Goal: Task Accomplishment & Management: Manage account settings

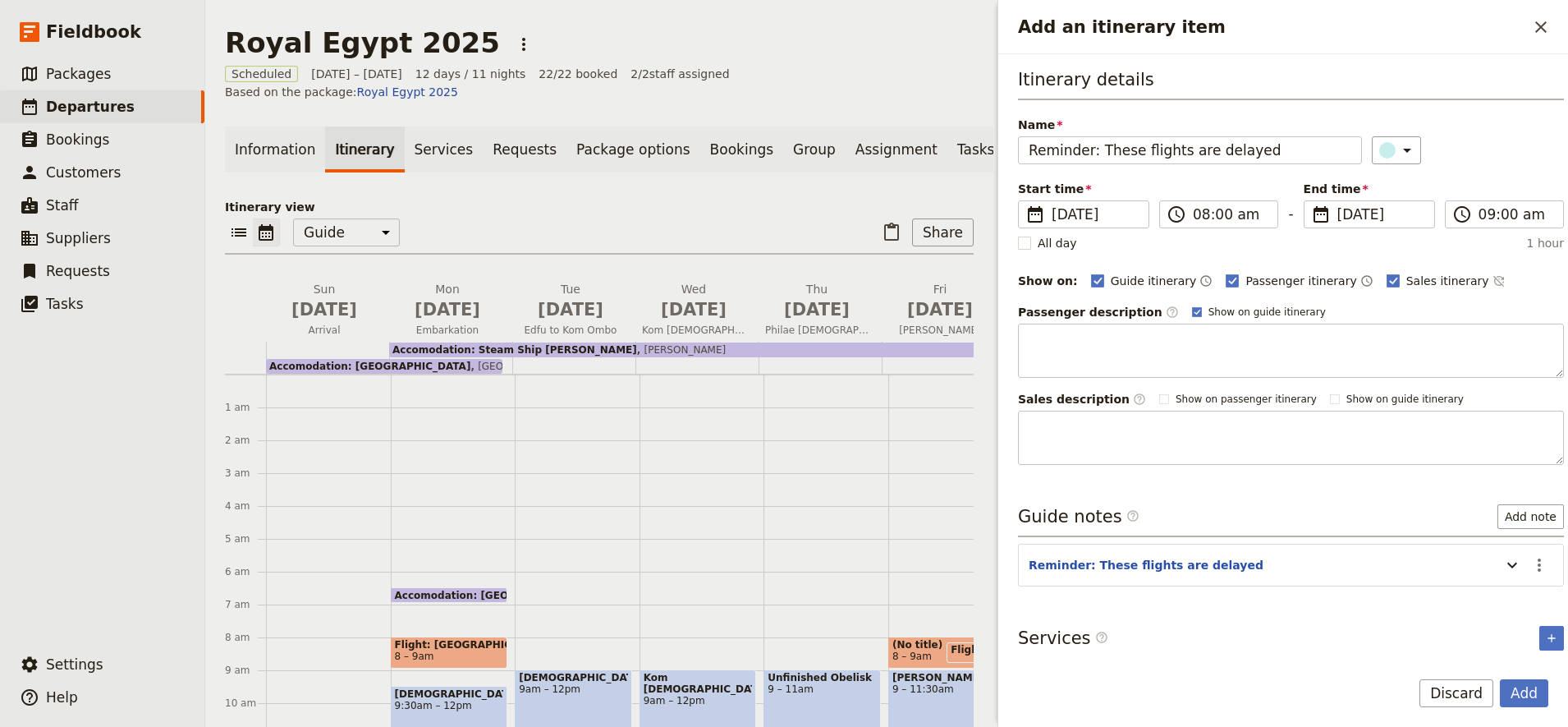
select select "STAFF"
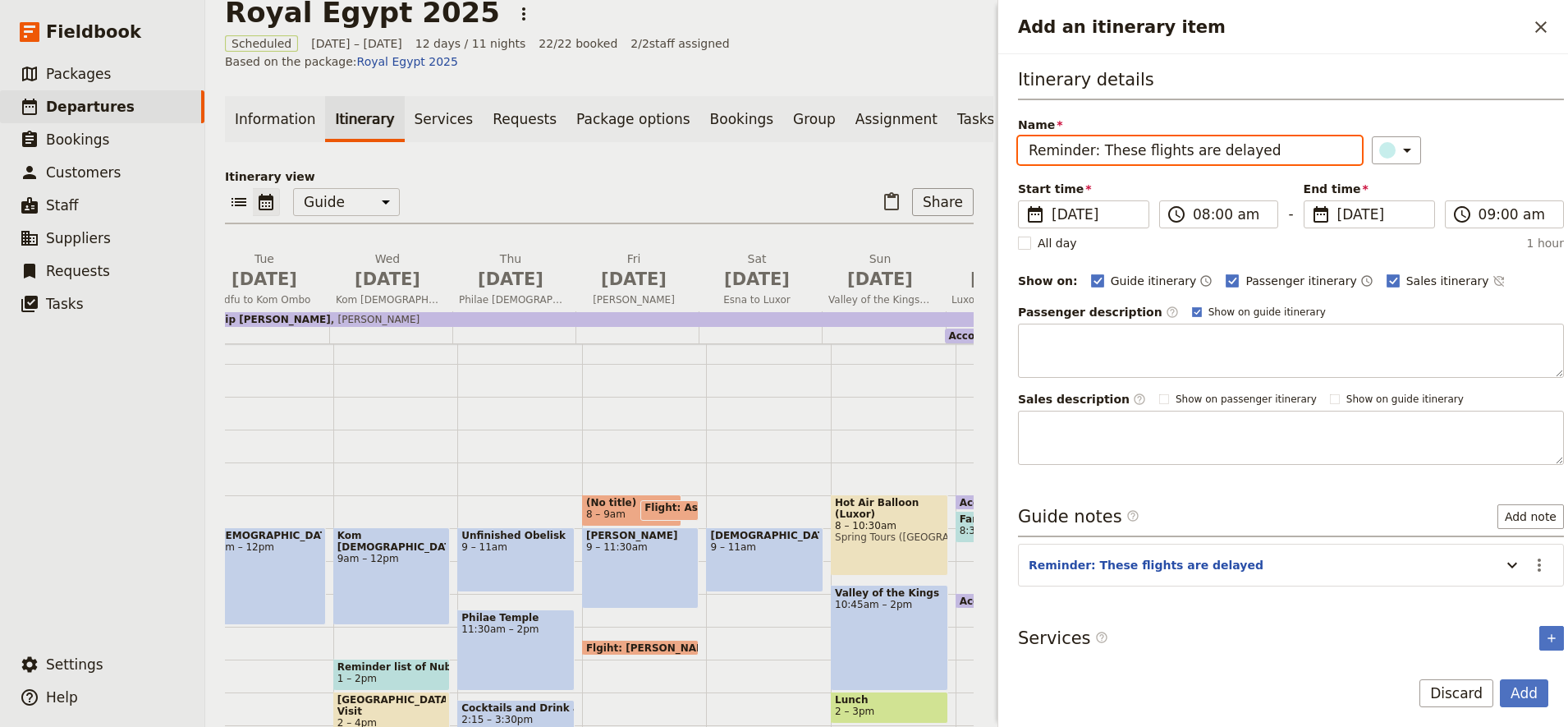
click at [1201, 150] on input "Reminder: These flights are delayed" at bounding box center [1190, 150] width 344 height 28
type input "Reminder: These flights are often delayed"
click at [1518, 686] on button "Add" at bounding box center [1524, 692] width 48 height 28
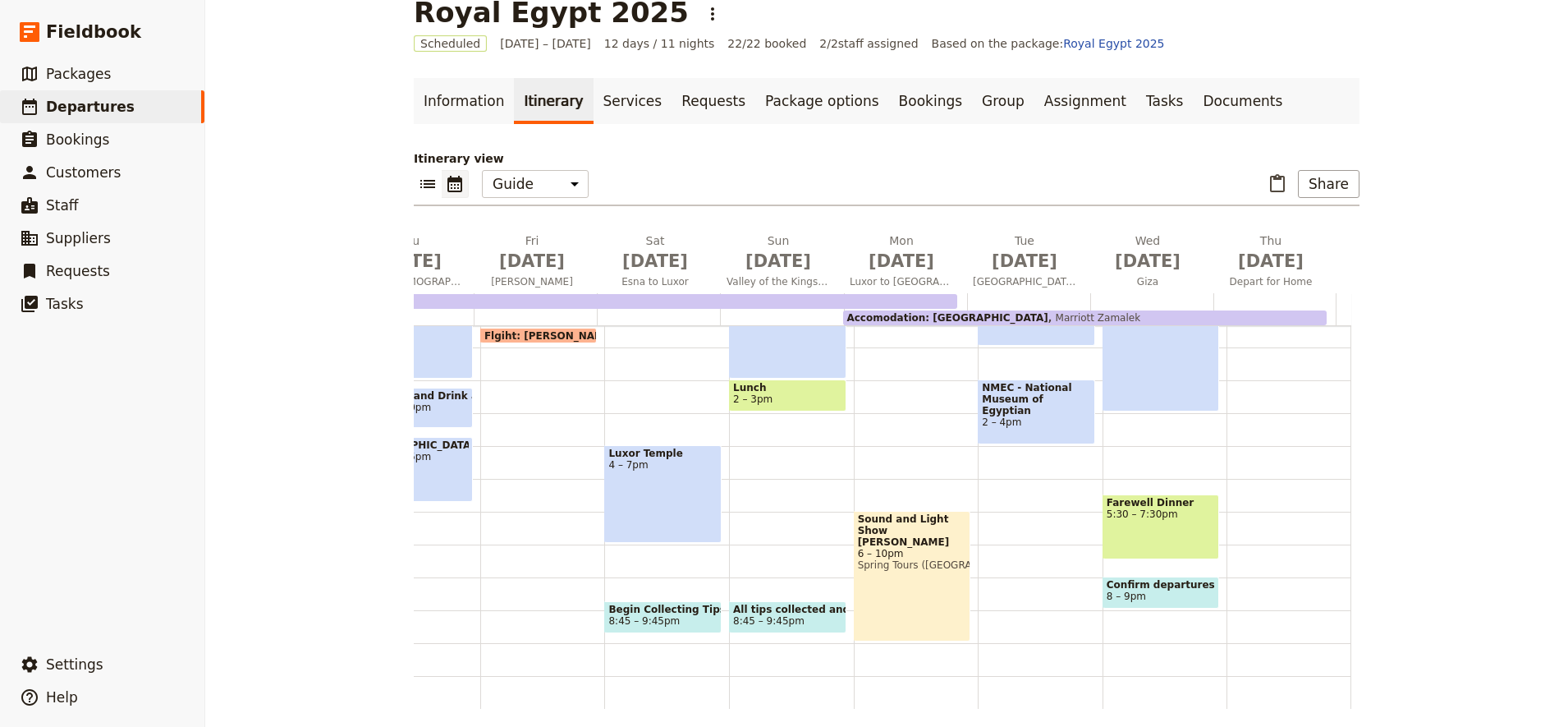
scroll to position [421, 0]
click at [625, 615] on span "8:45 – 9:45pm" at bounding box center [644, 620] width 72 height 11
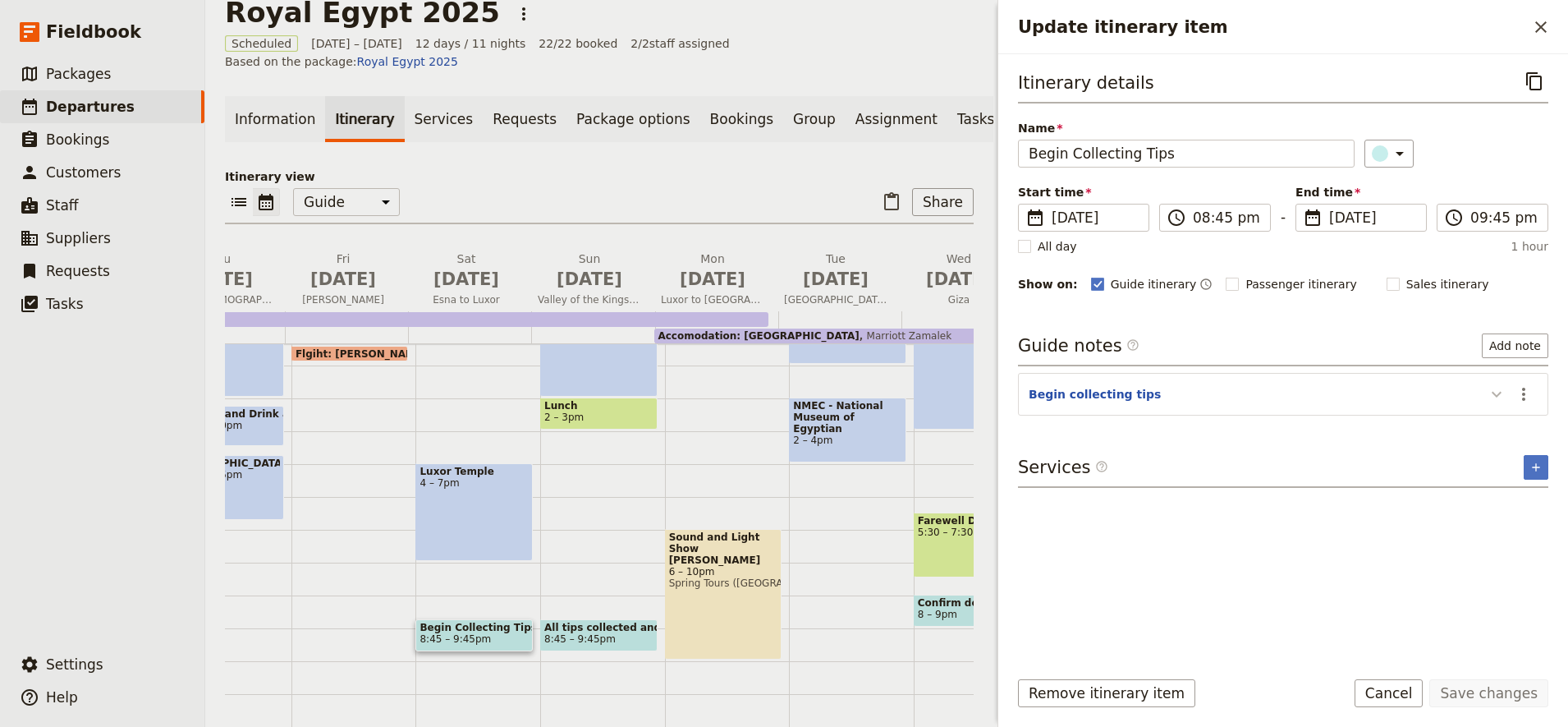
click at [1492, 397] on icon "Update itinerary item" at bounding box center [1496, 393] width 20 height 20
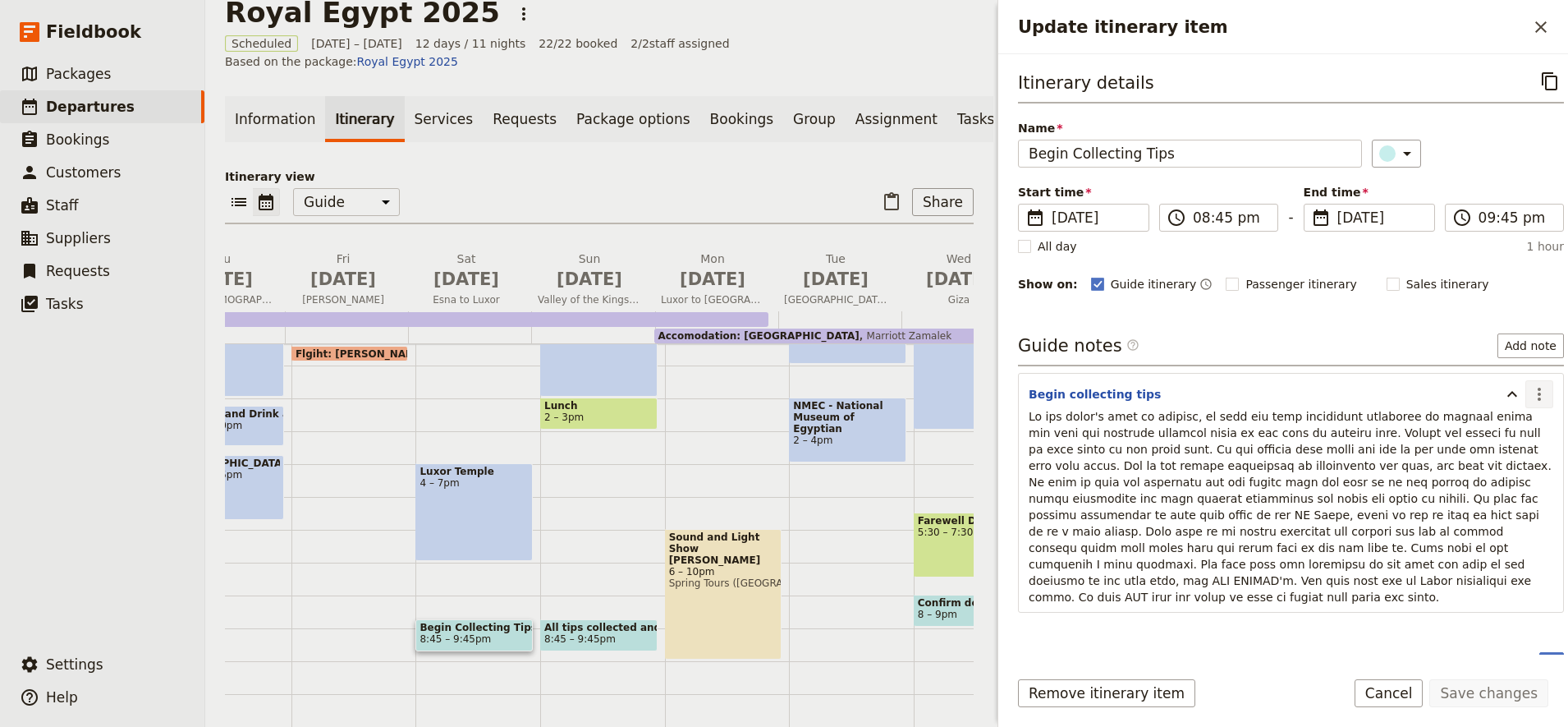
click at [1529, 392] on icon "Actions" at bounding box center [1539, 393] width 20 height 20
click at [1482, 423] on span "Edit note" at bounding box center [1476, 429] width 52 height 16
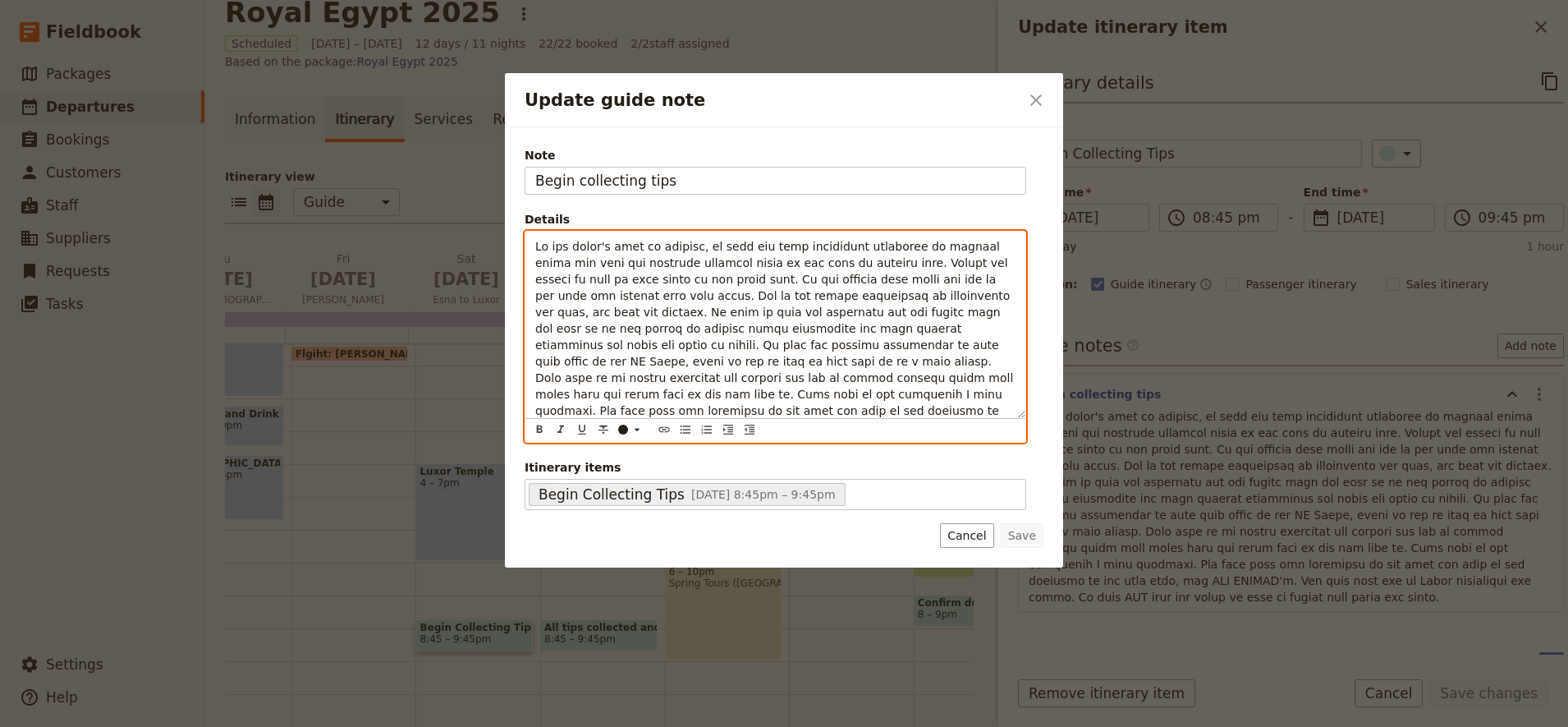
click at [584, 395] on span "Update guide note" at bounding box center [775, 344] width 481 height 210
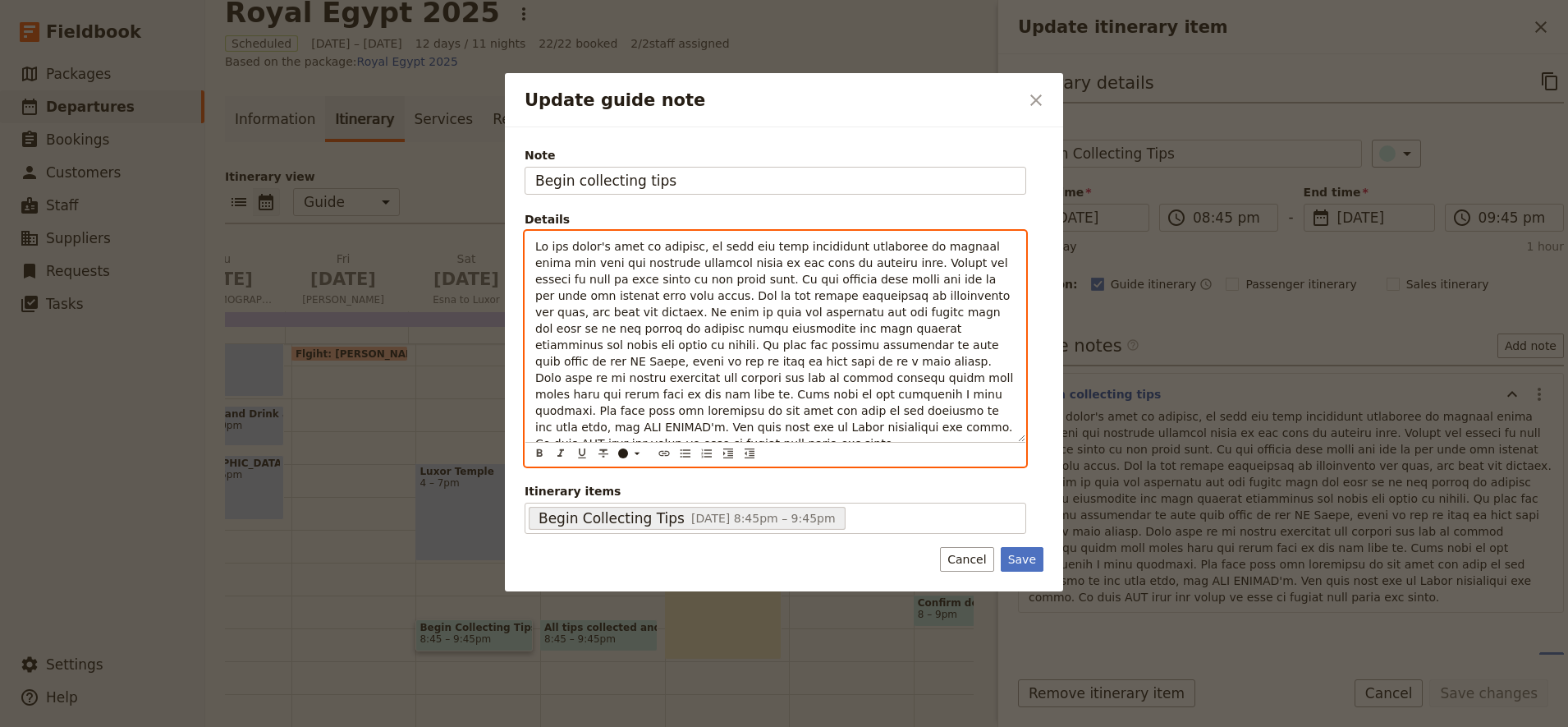
click at [584, 395] on span "Update guide note" at bounding box center [775, 344] width 481 height 210
click at [725, 410] on span "Update guide note" at bounding box center [775, 353] width 481 height 226
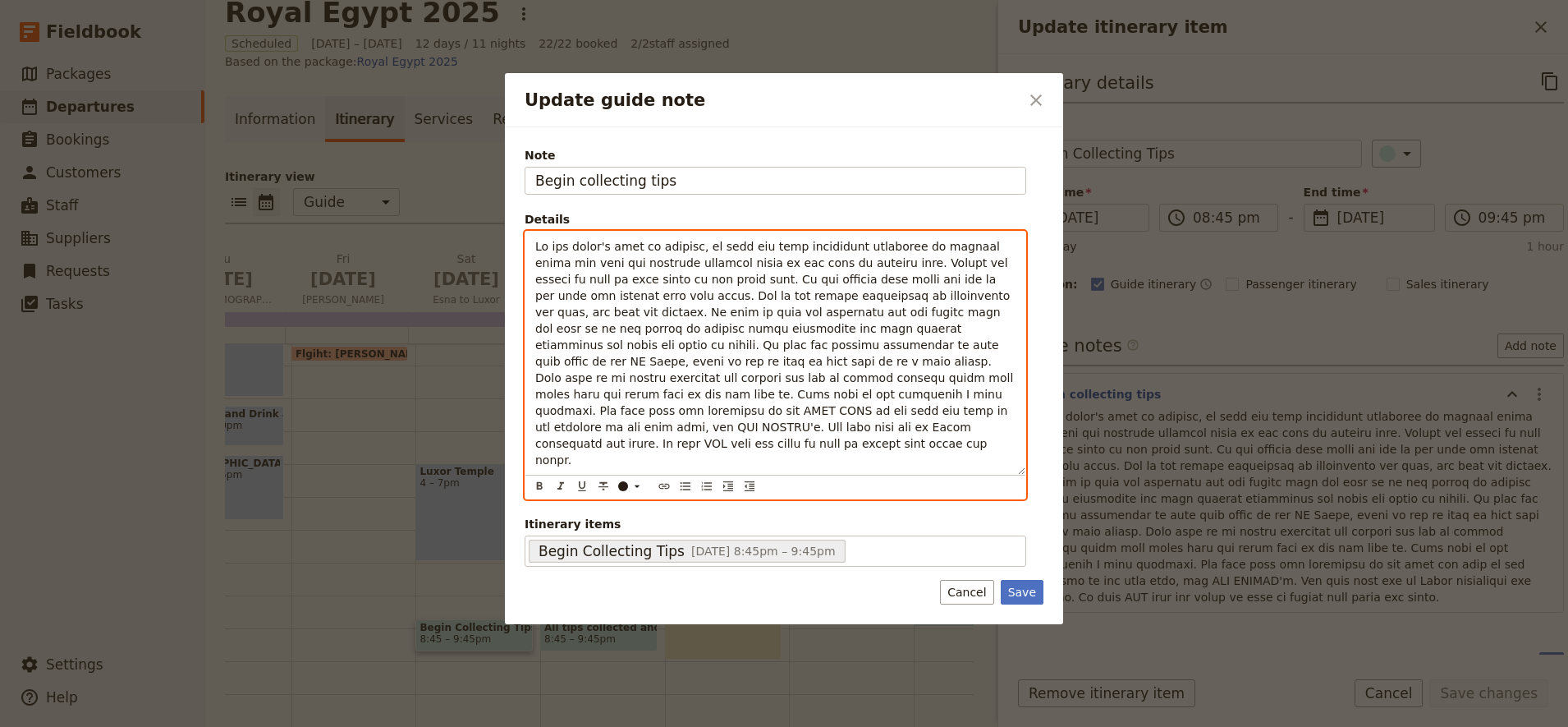
click at [736, 428] on p "Update guide note" at bounding box center [775, 353] width 481 height 230
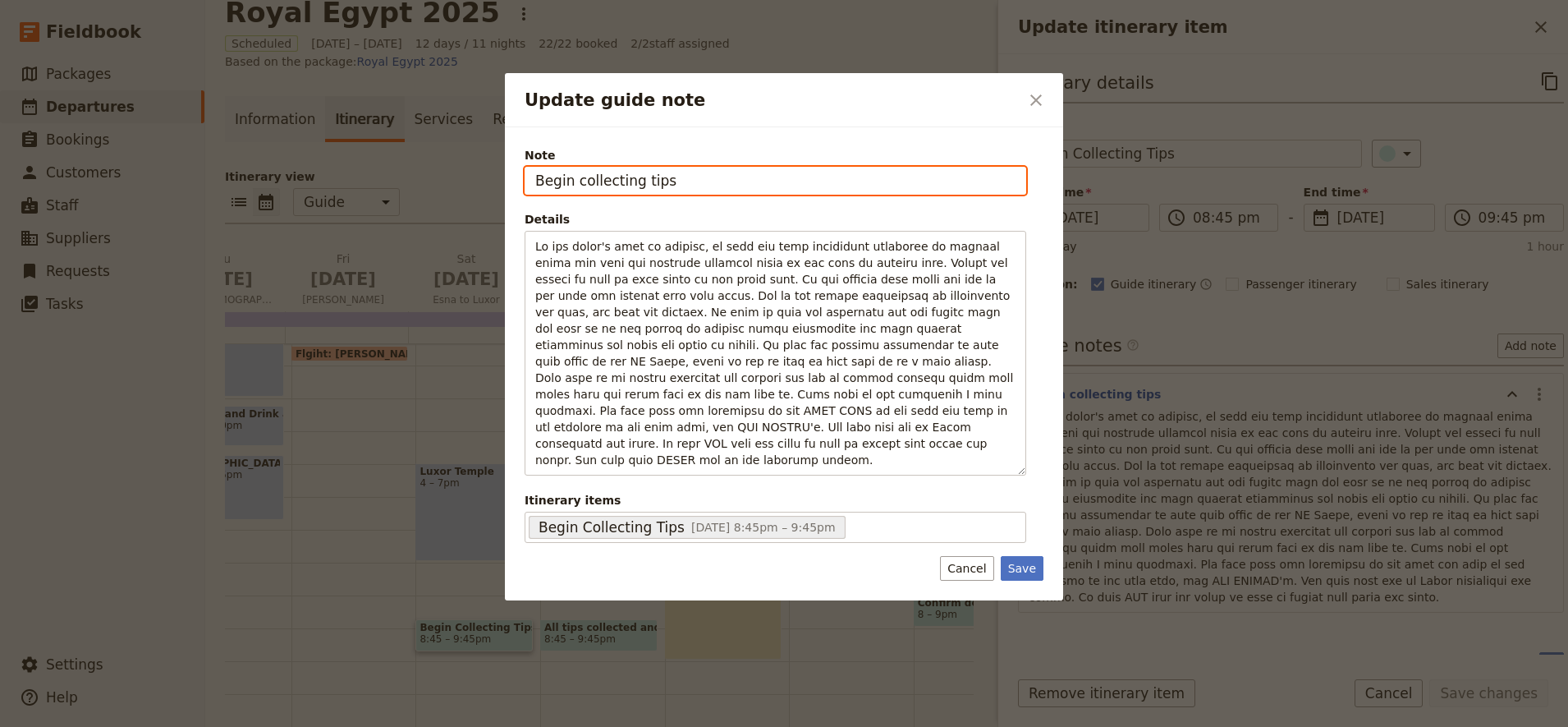
click at [703, 179] on input "Begin collecting tips" at bounding box center [775, 181] width 501 height 28
type input "Begin collecting tips & Thank you signatures"
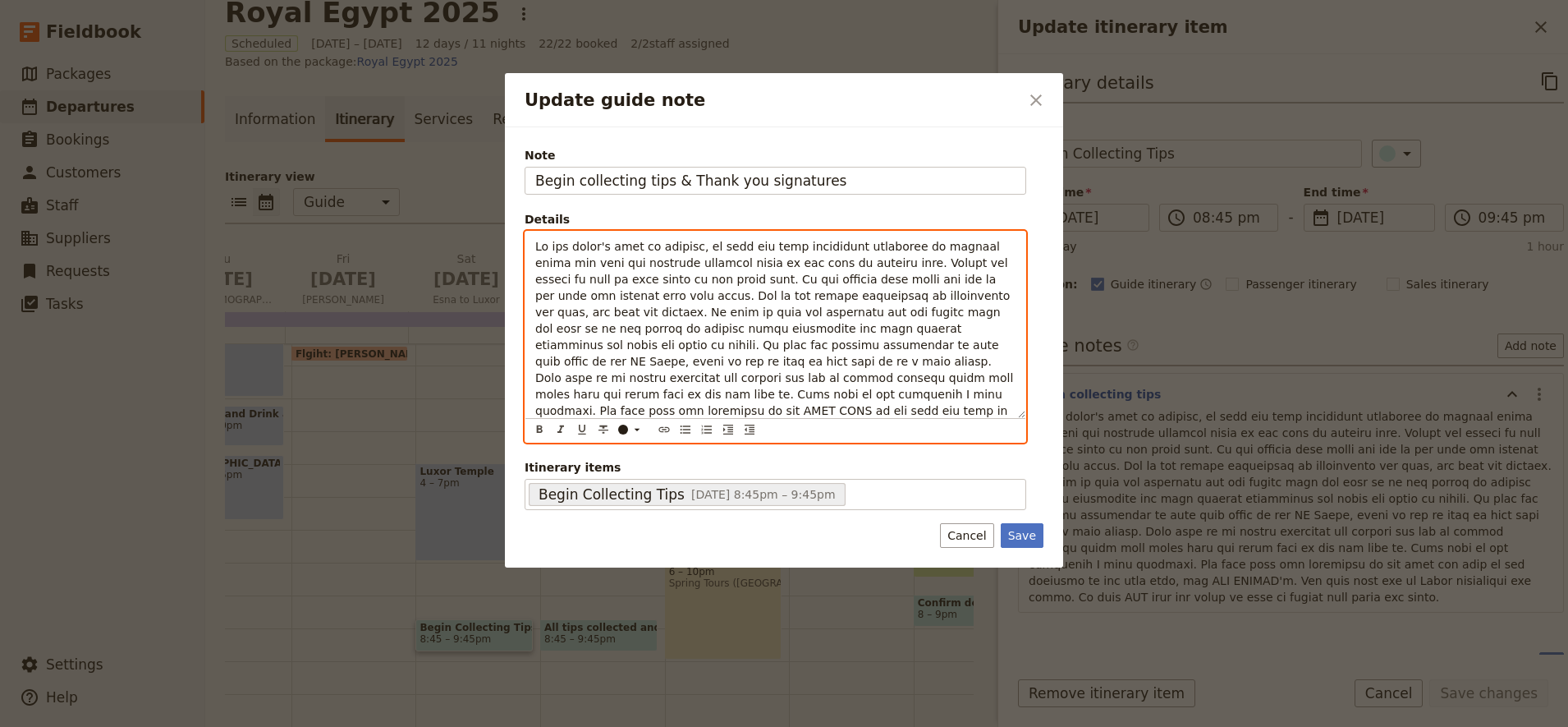
click at [846, 266] on span "Update guide note" at bounding box center [775, 353] width 481 height 226
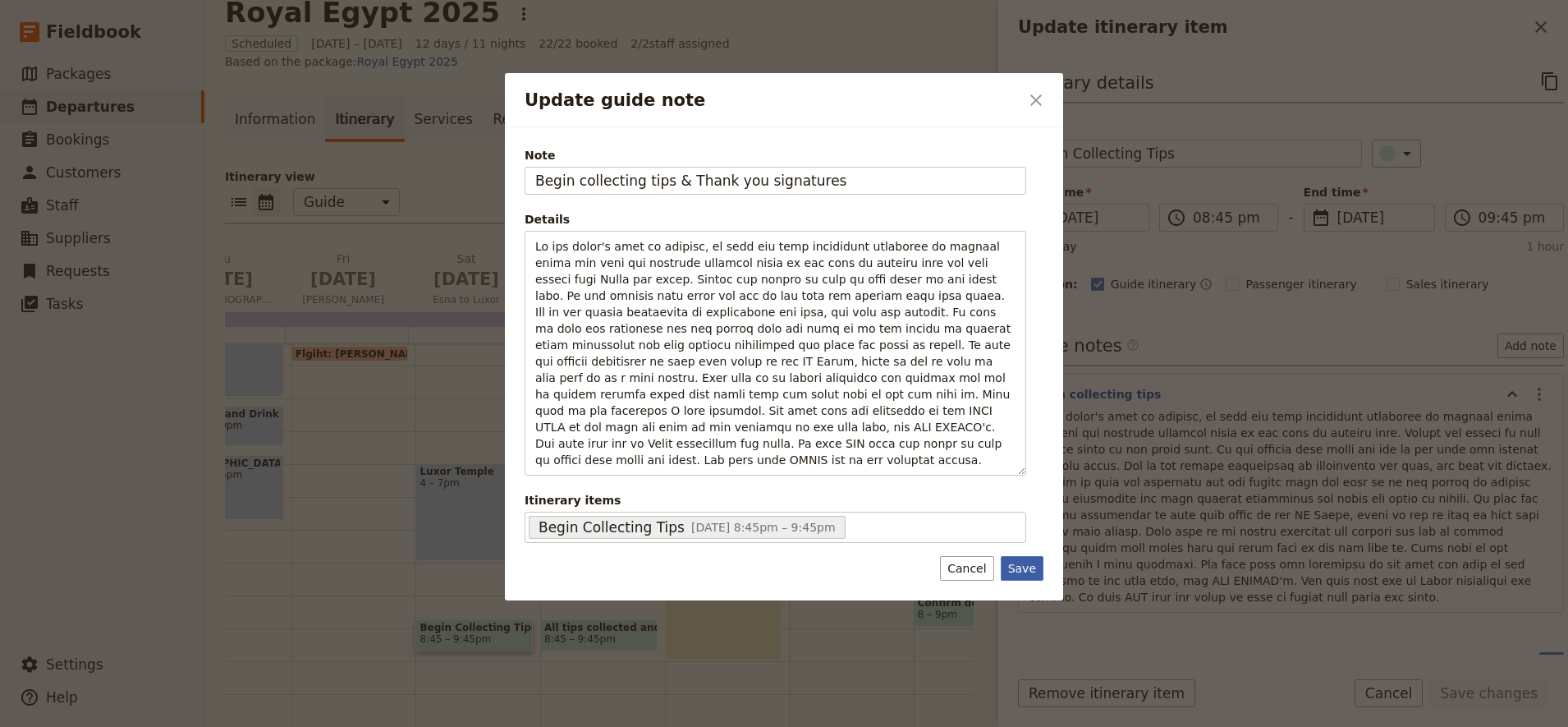
click at [1017, 573] on div "Note Begin collecting tips & Thank you signatures Details ​ ​ ​ ​ ​ ​ ​ ​ ​ ​ I…" at bounding box center [784, 363] width 558 height 473
click at [1017, 558] on button "Save" at bounding box center [1022, 568] width 42 height 24
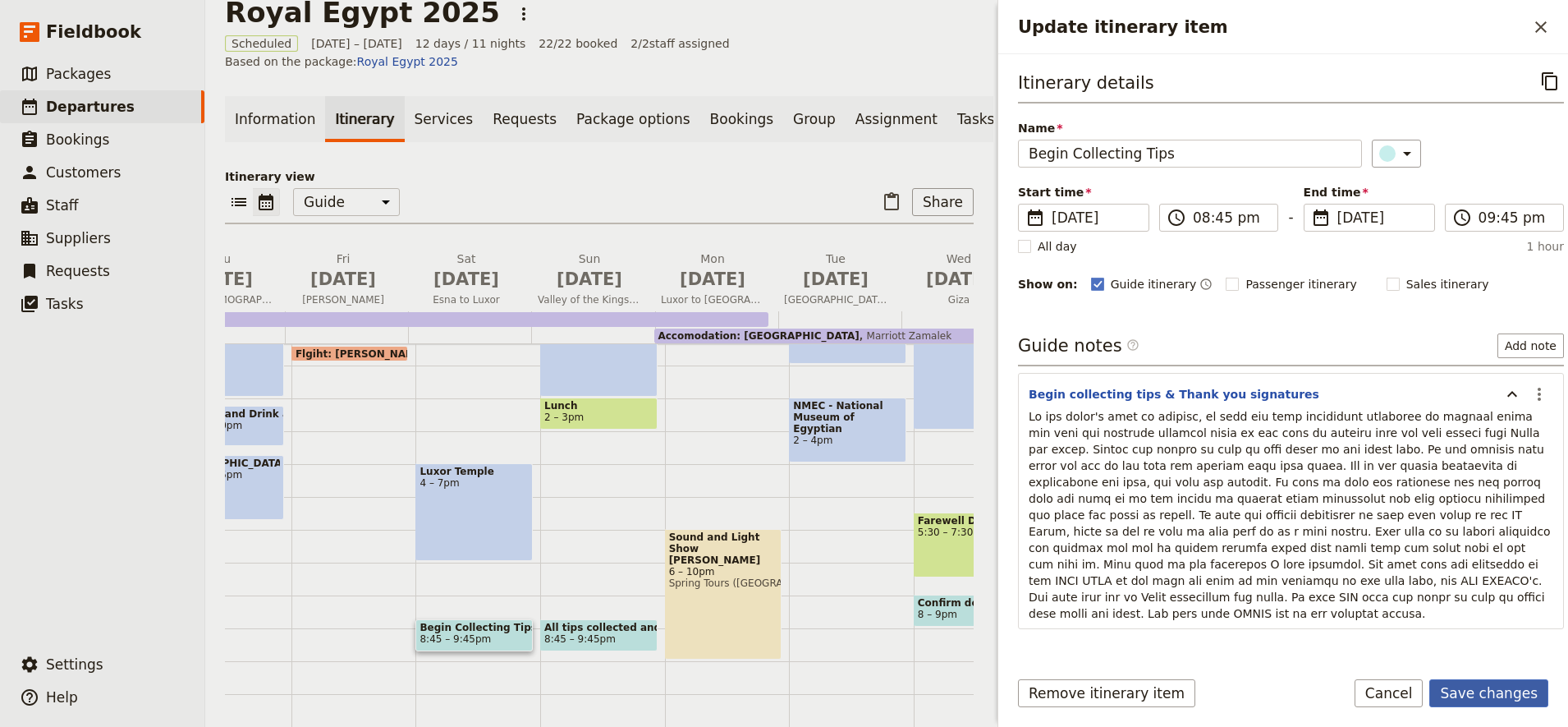
click at [1493, 698] on button "Save changes" at bounding box center [1488, 692] width 119 height 28
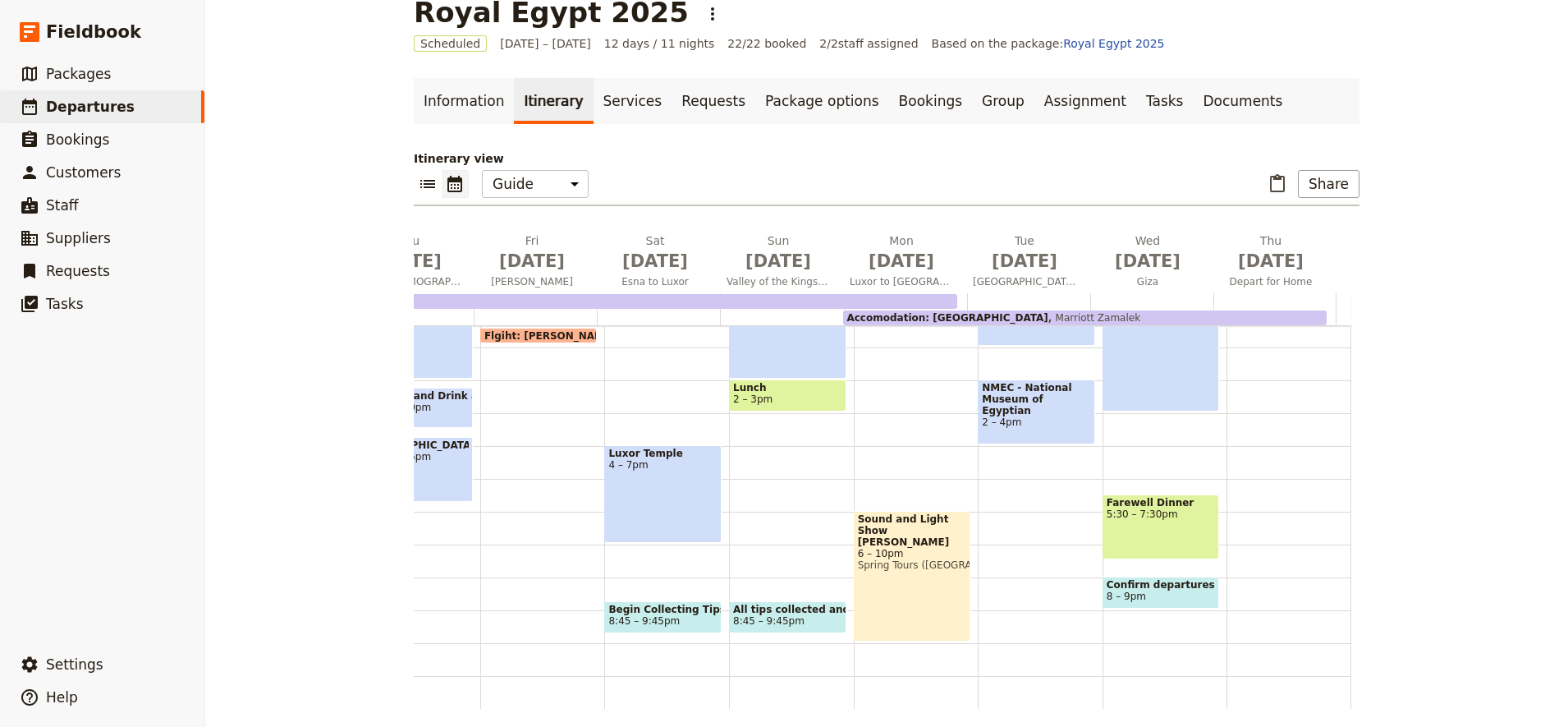
click at [644, 383] on div "[DEMOGRAPHIC_DATA] 9 – 11am [GEOGRAPHIC_DATA][DEMOGRAPHIC_DATA] 4 – 7pm Begin C…" at bounding box center [666, 315] width 124 height 788
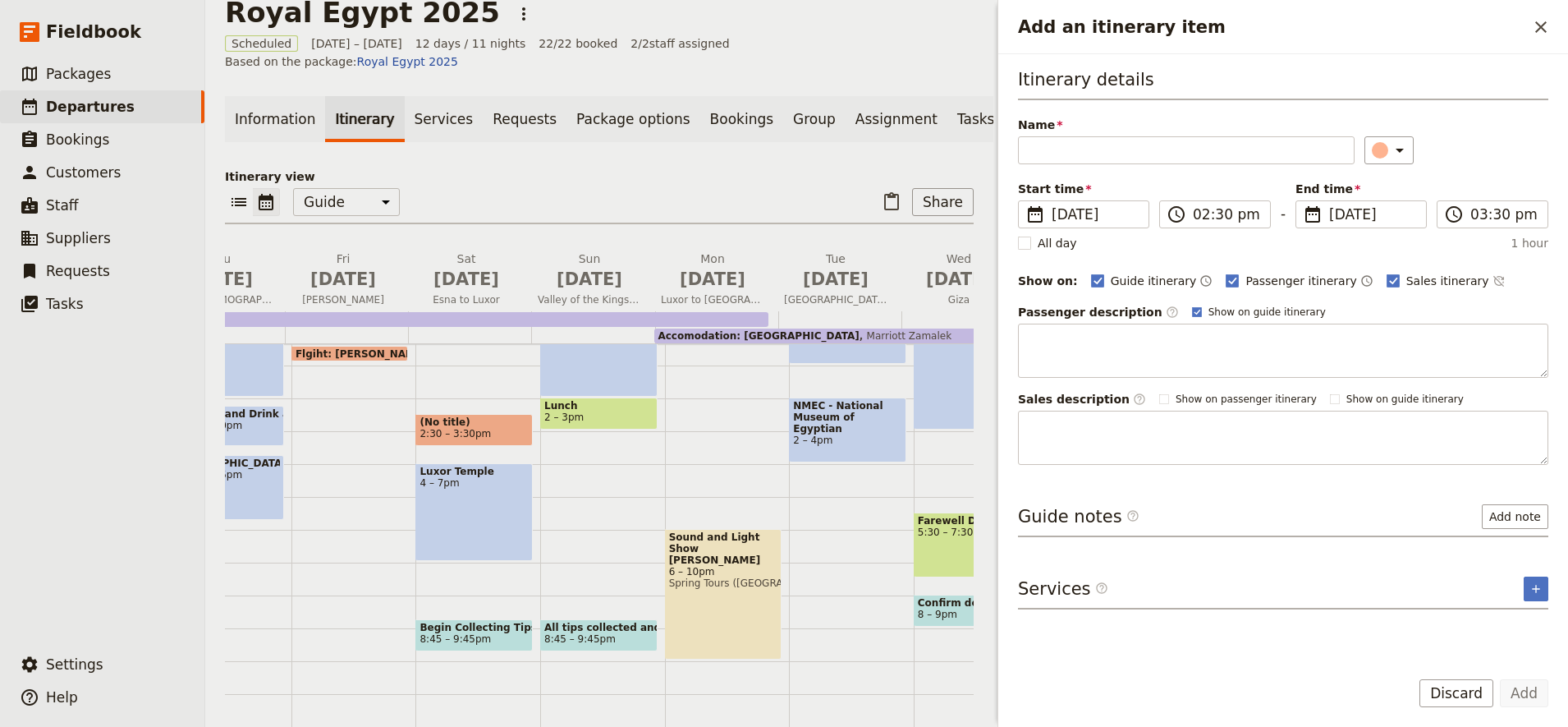
click at [443, 582] on div "[DEMOGRAPHIC_DATA] 9 – 11am (No title) 2:30 – 3:30pm [GEOGRAPHIC_DATA] 4 – 7pm …" at bounding box center [478, 333] width 124 height 788
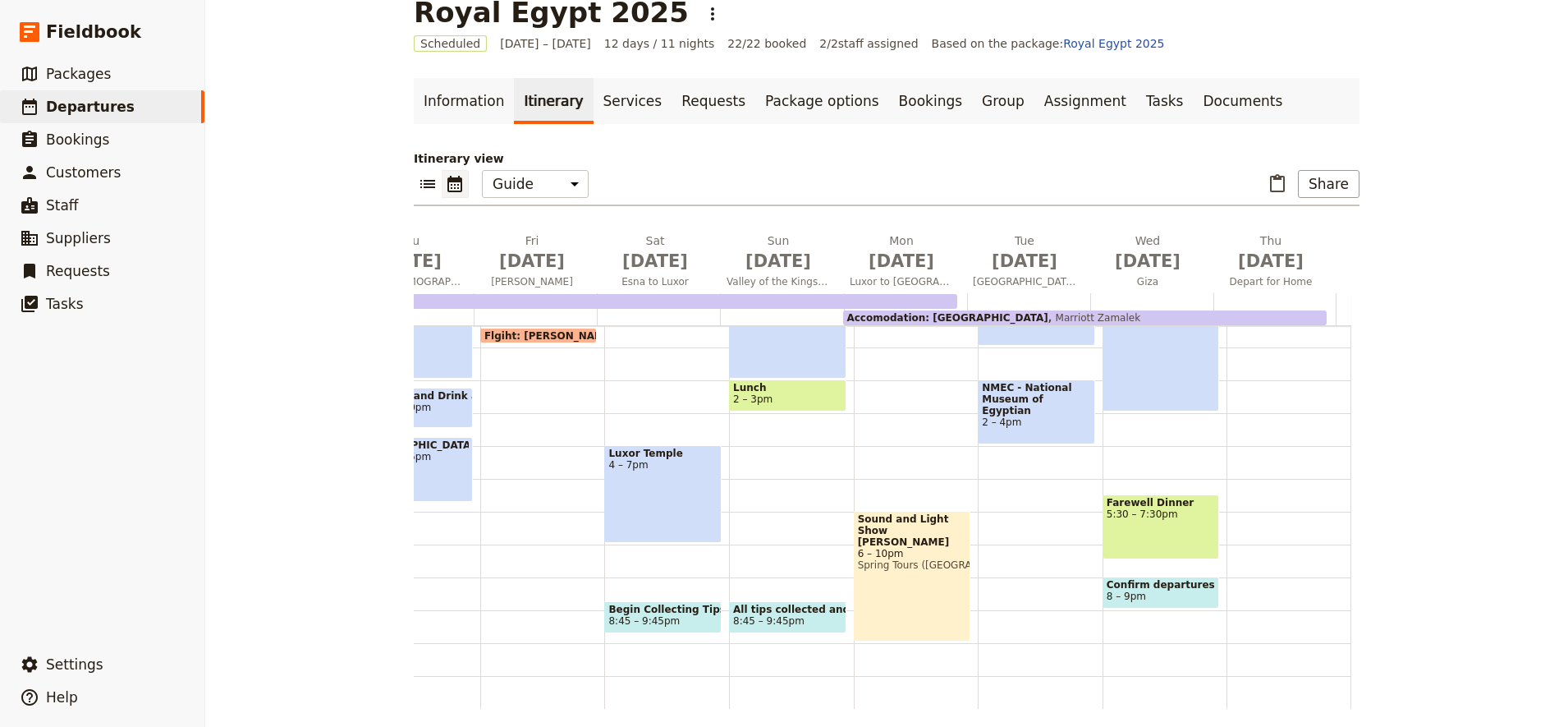
click at [621, 564] on div "[DEMOGRAPHIC_DATA] 9 – 11am [GEOGRAPHIC_DATA][DEMOGRAPHIC_DATA] 4 – 7pm Begin C…" at bounding box center [666, 315] width 124 height 788
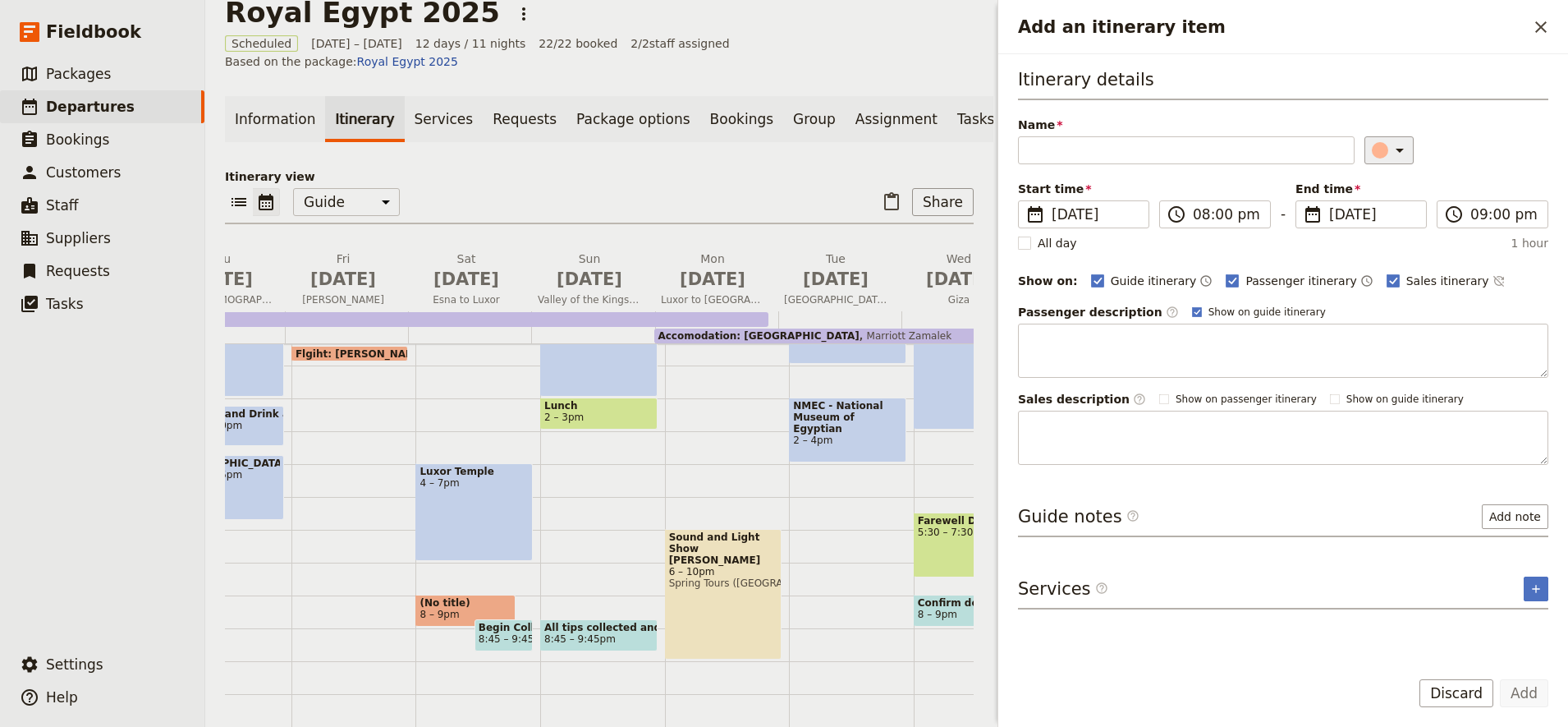
click at [1393, 148] on icon "Add an itinerary item" at bounding box center [1399, 150] width 20 height 20
click at [1396, 201] on div "button" at bounding box center [1388, 204] width 16 height 16
click at [1240, 208] on input "08:00 pm" at bounding box center [1227, 214] width 67 height 20
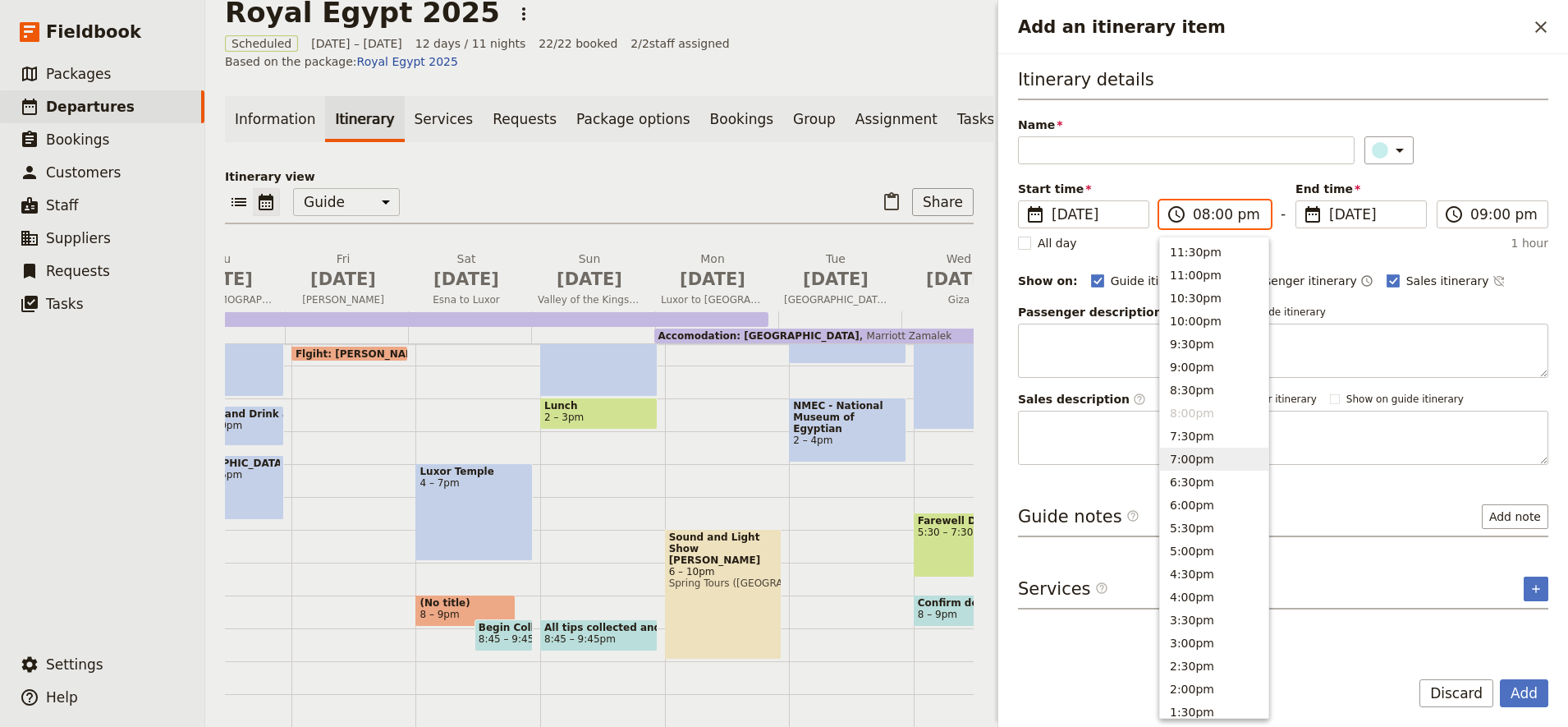
click at [1184, 456] on button "7:00pm" at bounding box center [1214, 459] width 108 height 23
type input "07:00 pm"
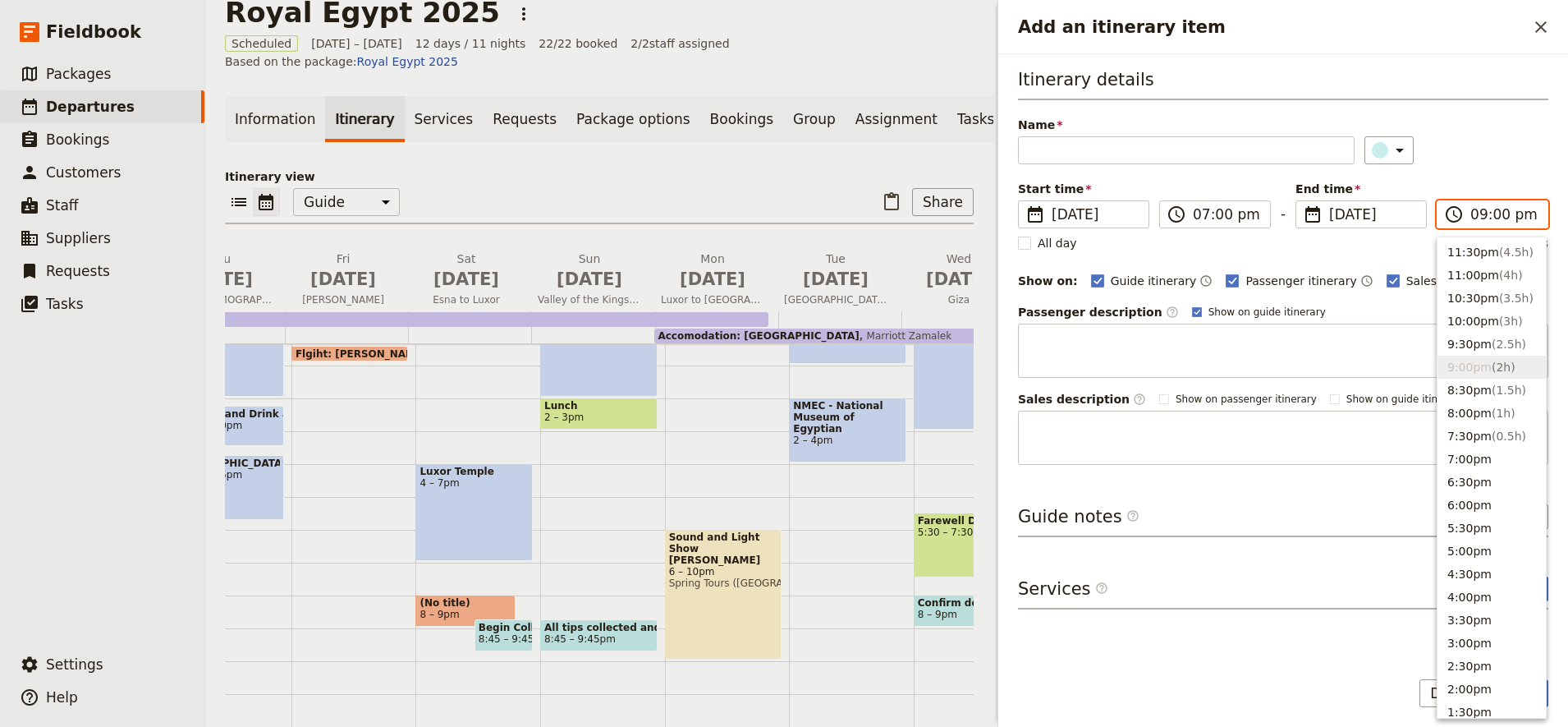
click at [1487, 214] on input "09:00 pm" at bounding box center [1504, 214] width 67 height 20
click at [1464, 420] on button "8:00pm ( 1h )" at bounding box center [1491, 412] width 108 height 23
type input "08:00 pm"
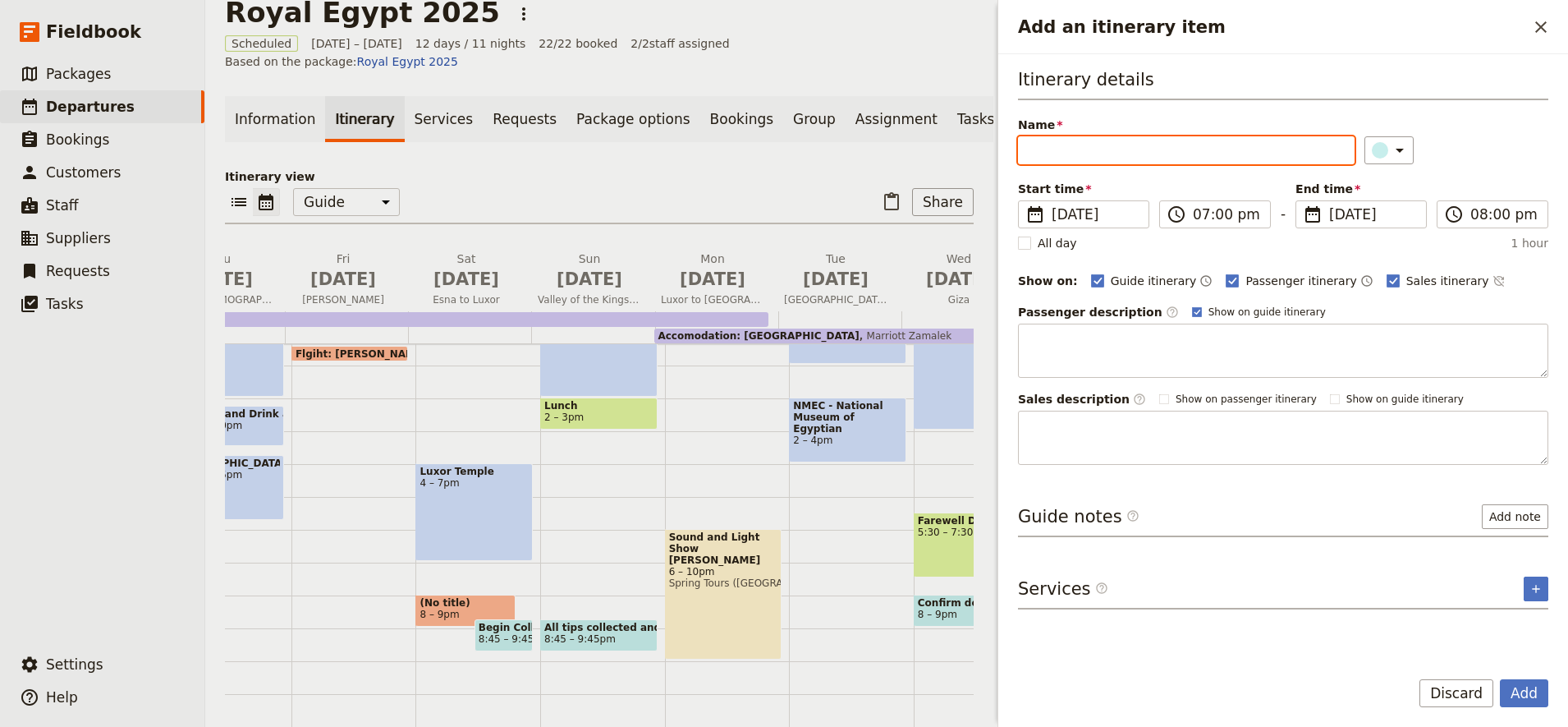
click at [1029, 160] on input "Name" at bounding box center [1186, 150] width 336 height 28
type input "Get Lunch orders for [DATE]"
click at [1227, 279] on rect "Add an itinerary item" at bounding box center [1233, 280] width 12 height 12
click at [1225, 272] on input "Passenger itinerary" at bounding box center [1225, 271] width 1 height 1
checkbox input "false"
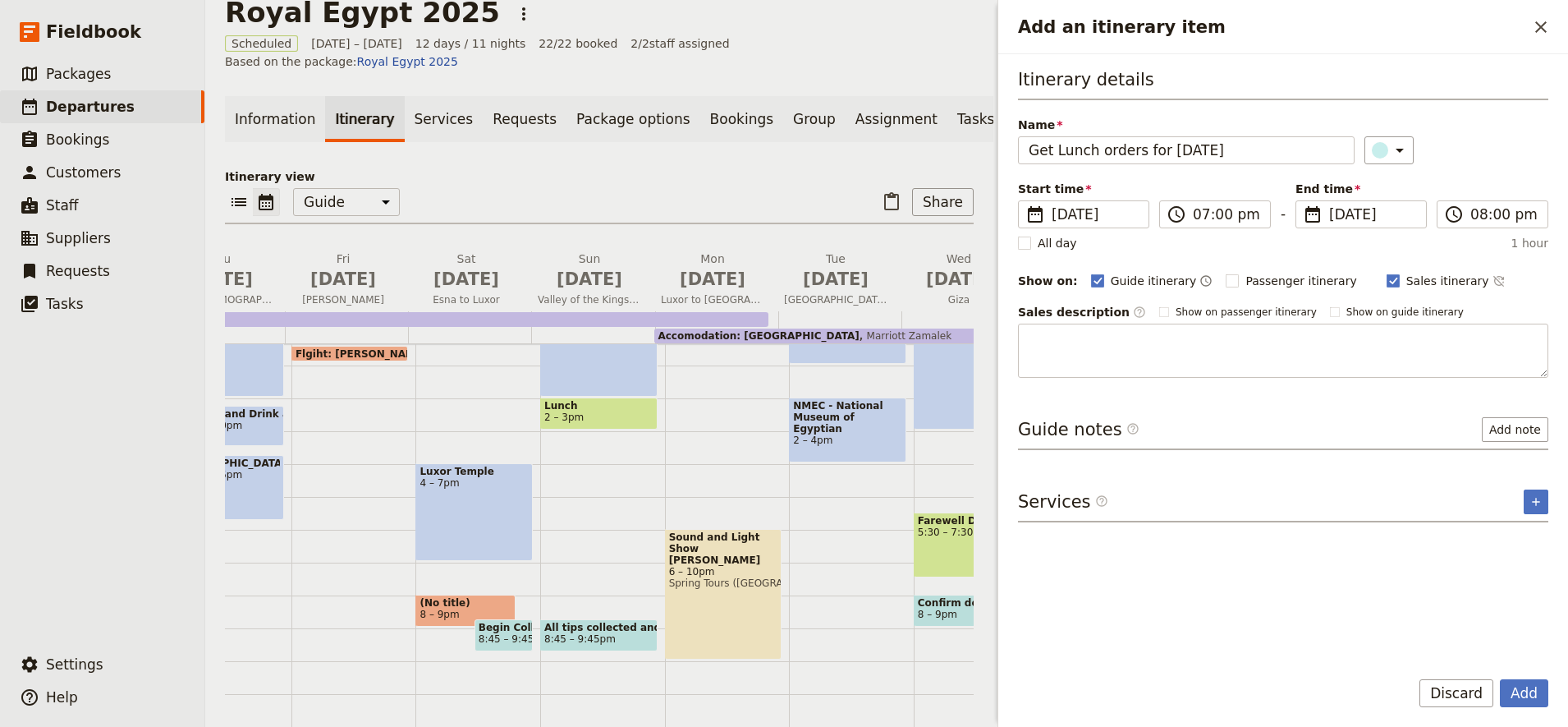
click at [1386, 288] on div "Sales itinerary ​" at bounding box center [1446, 280] width 119 height 20
click at [1386, 283] on rect "Add an itinerary item" at bounding box center [1393, 280] width 12 height 12
click at [1386, 272] on input "Sales itinerary" at bounding box center [1386, 271] width 1 height 1
checkbox input "false"
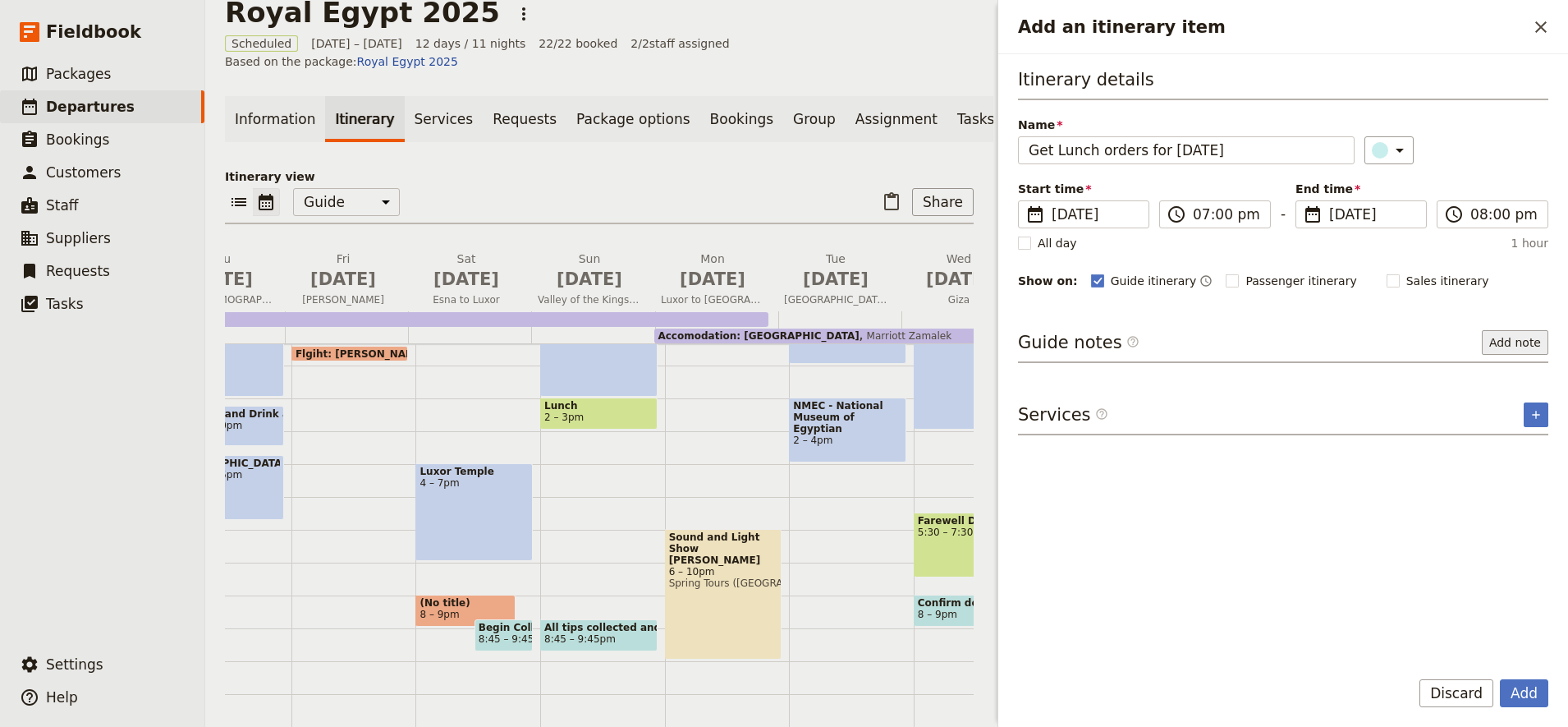
click at [1511, 348] on button "Add note" at bounding box center [1514, 342] width 67 height 24
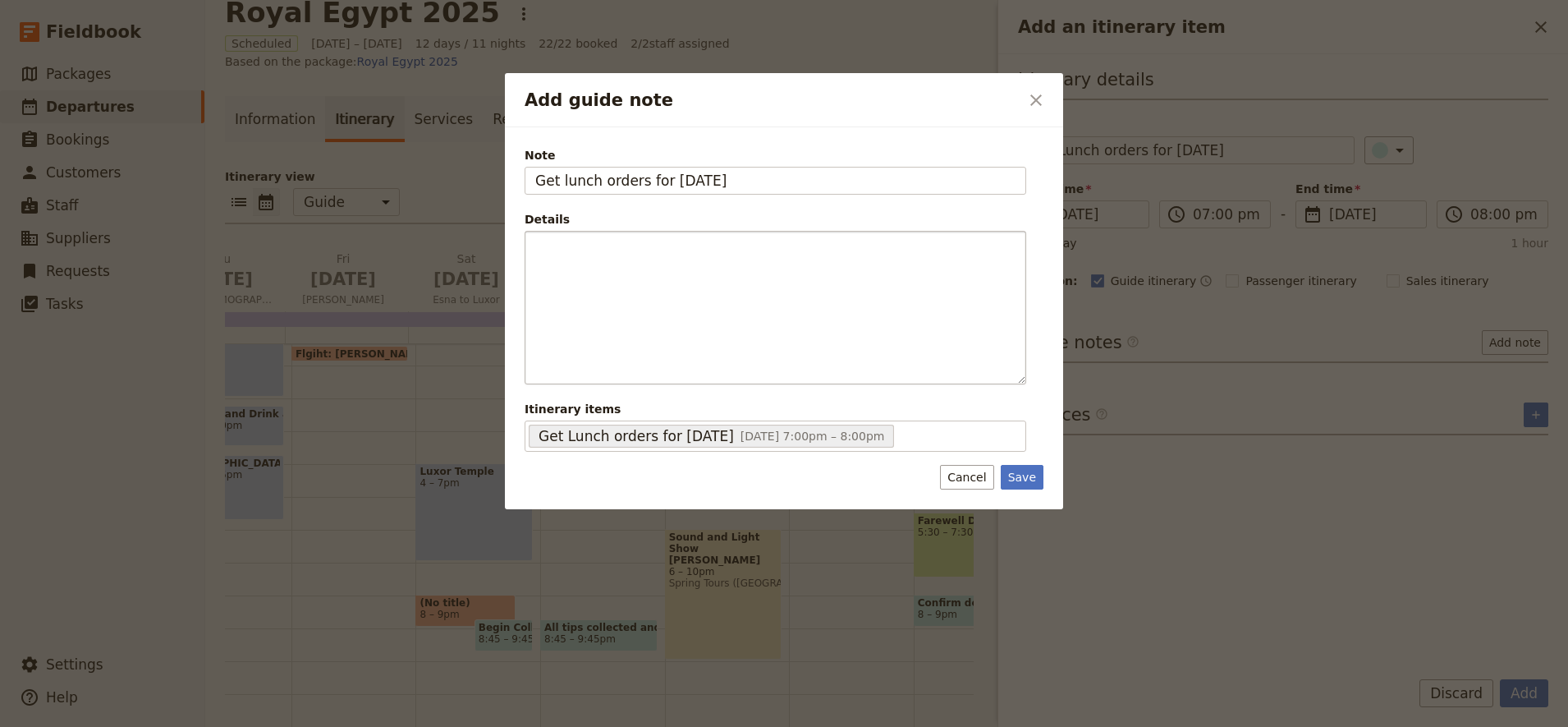
type input "Get lunch orders for [DATE]"
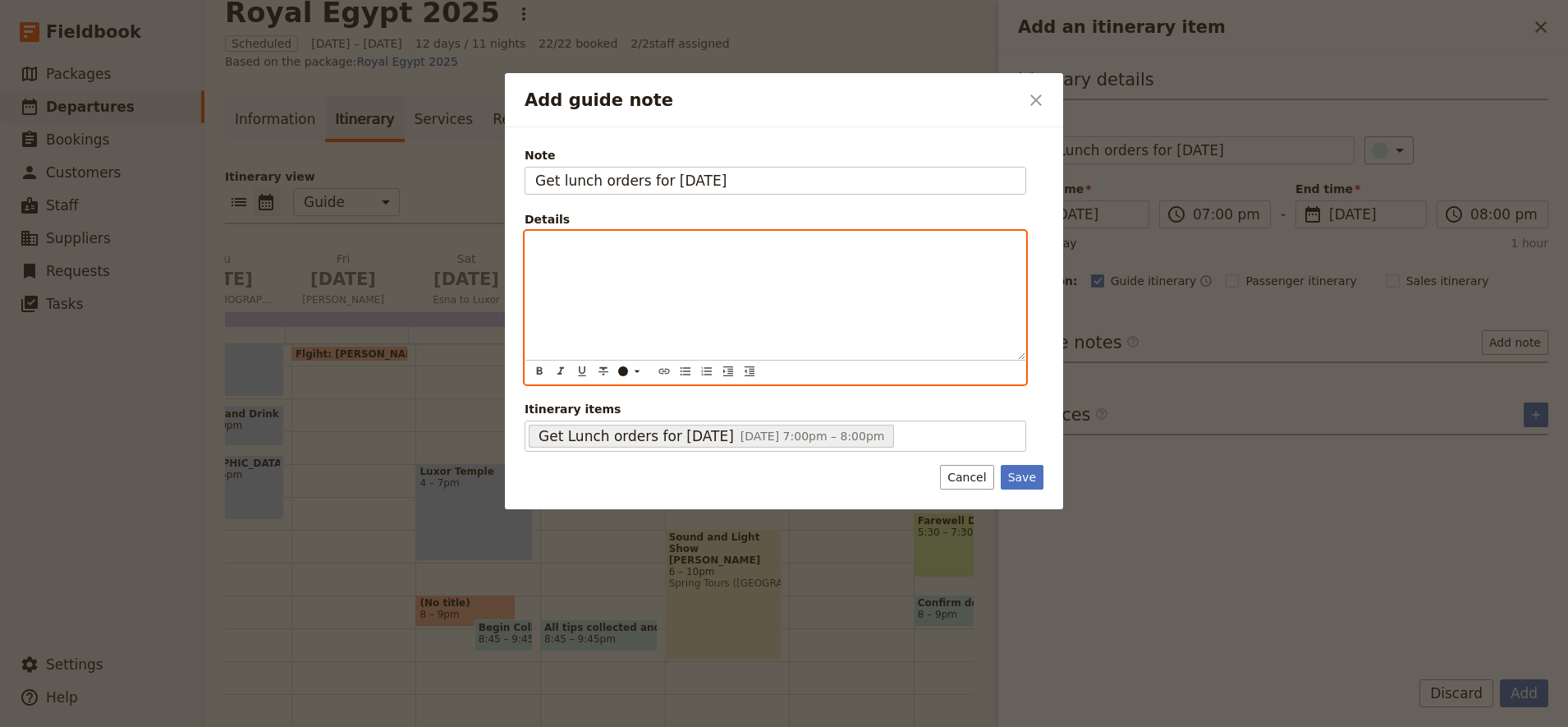
click at [564, 246] on p "Add guide note" at bounding box center [775, 246] width 481 height 16
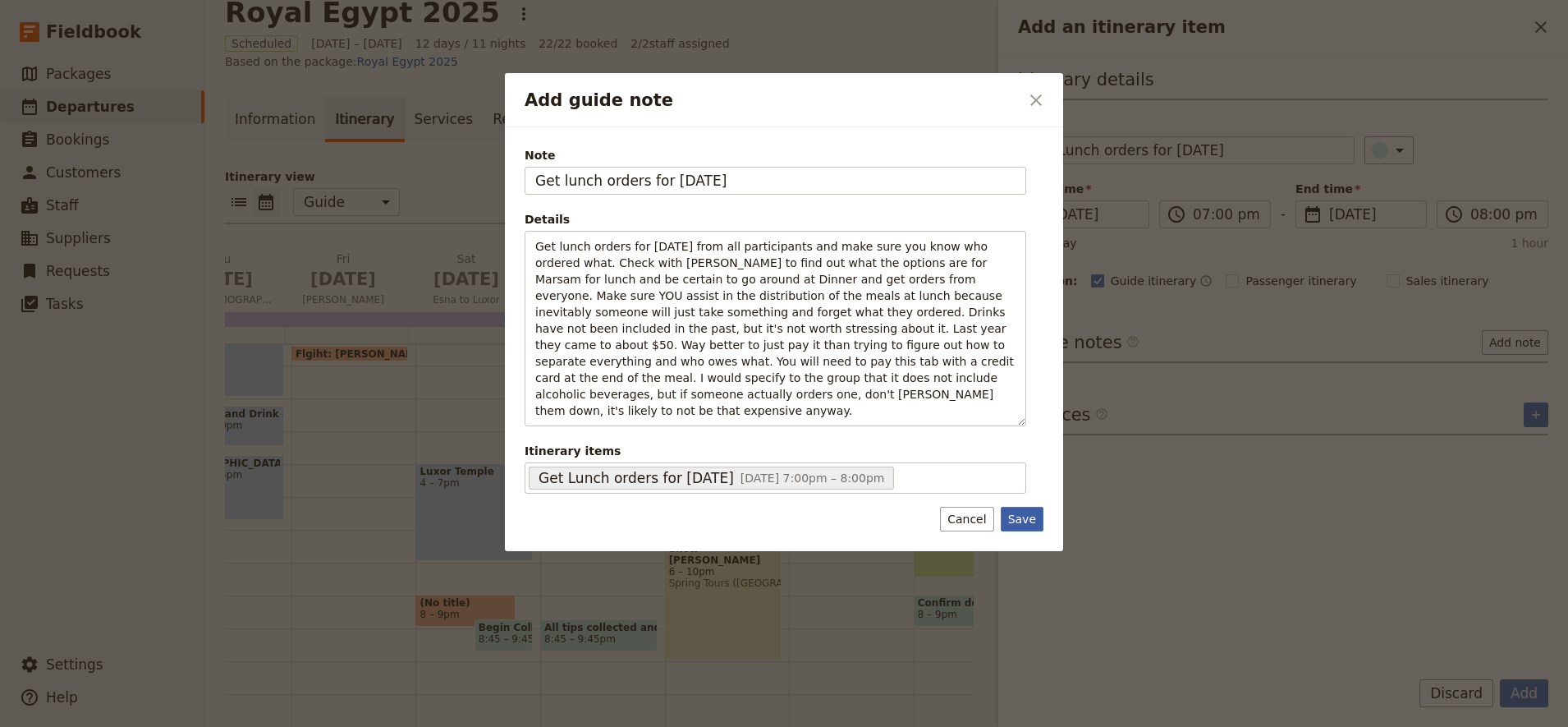
click at [1026, 530] on div "Note Get lunch orders for [DATE] Details Get lunch orders for [DATE] from all p…" at bounding box center [784, 339] width 558 height 424
click at [1029, 513] on button "Save" at bounding box center [1022, 519] width 42 height 24
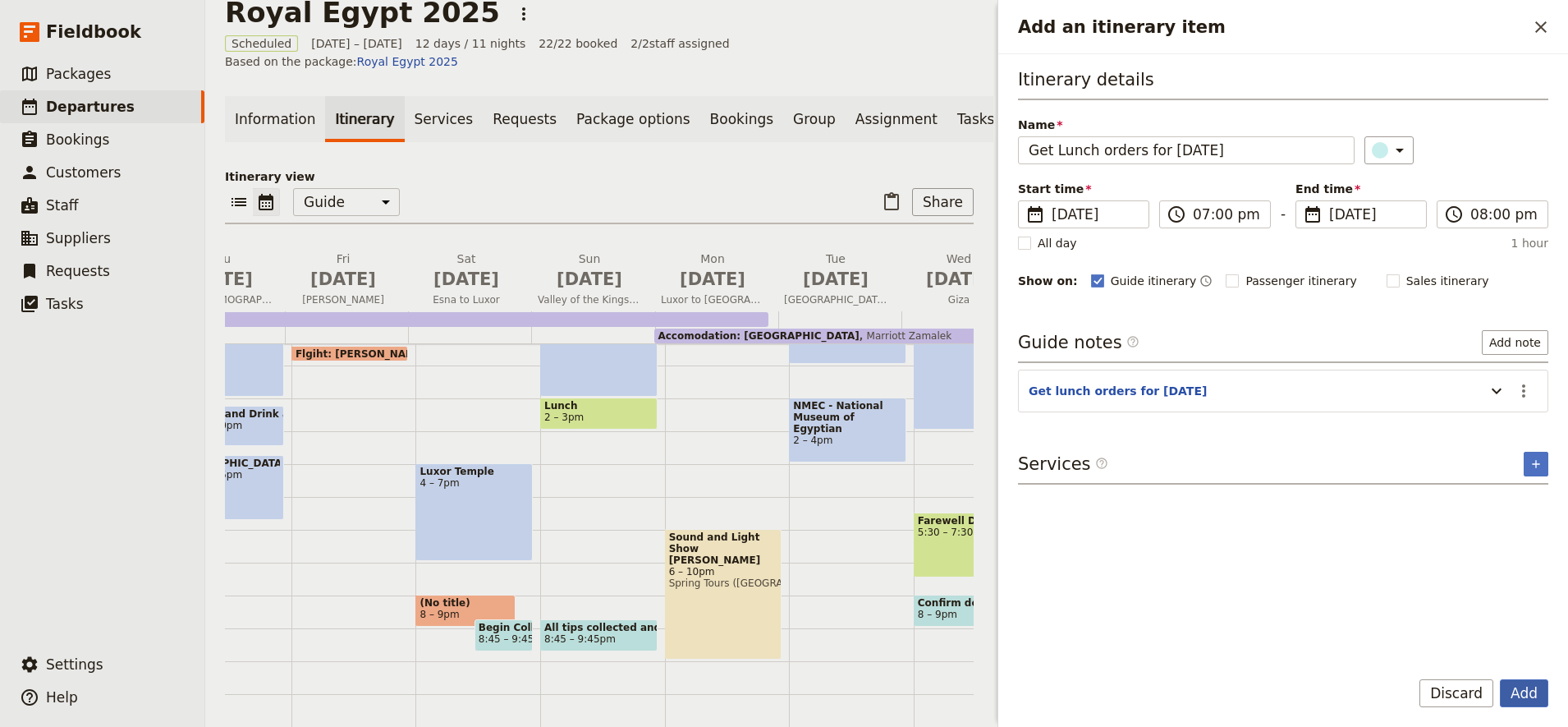
click at [1530, 689] on button "Add" at bounding box center [1524, 692] width 48 height 28
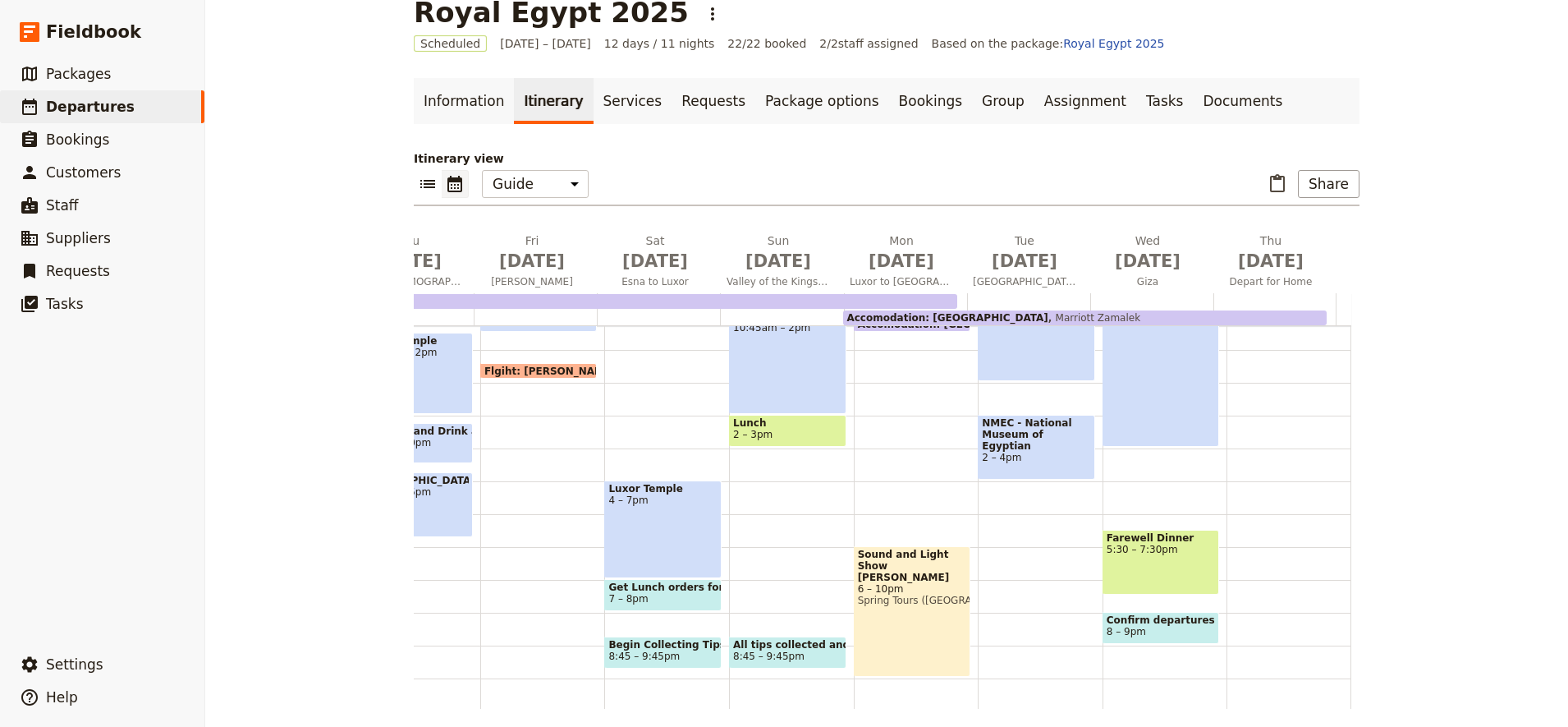
scroll to position [389, 0]
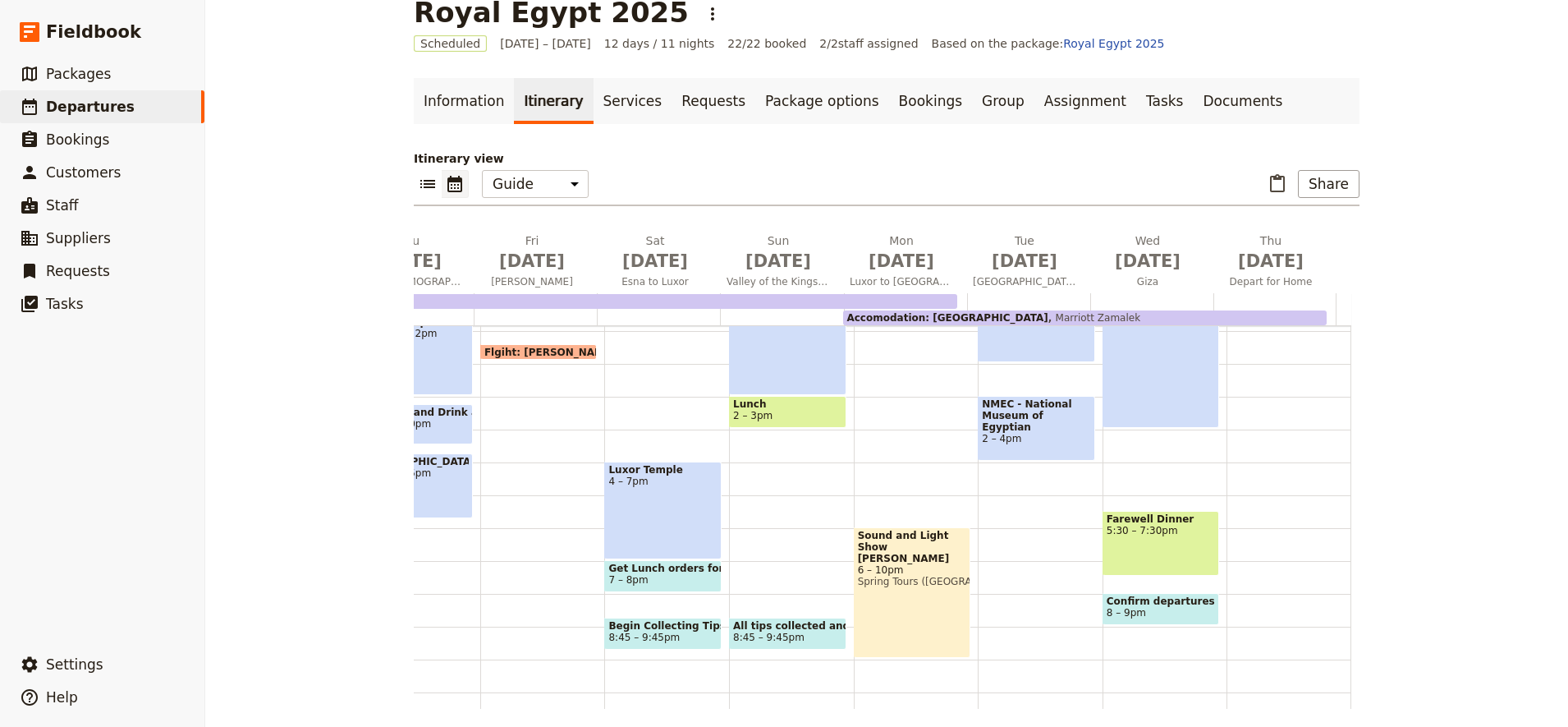
click at [1129, 615] on span "8 – 9pm" at bounding box center [1161, 612] width 109 height 11
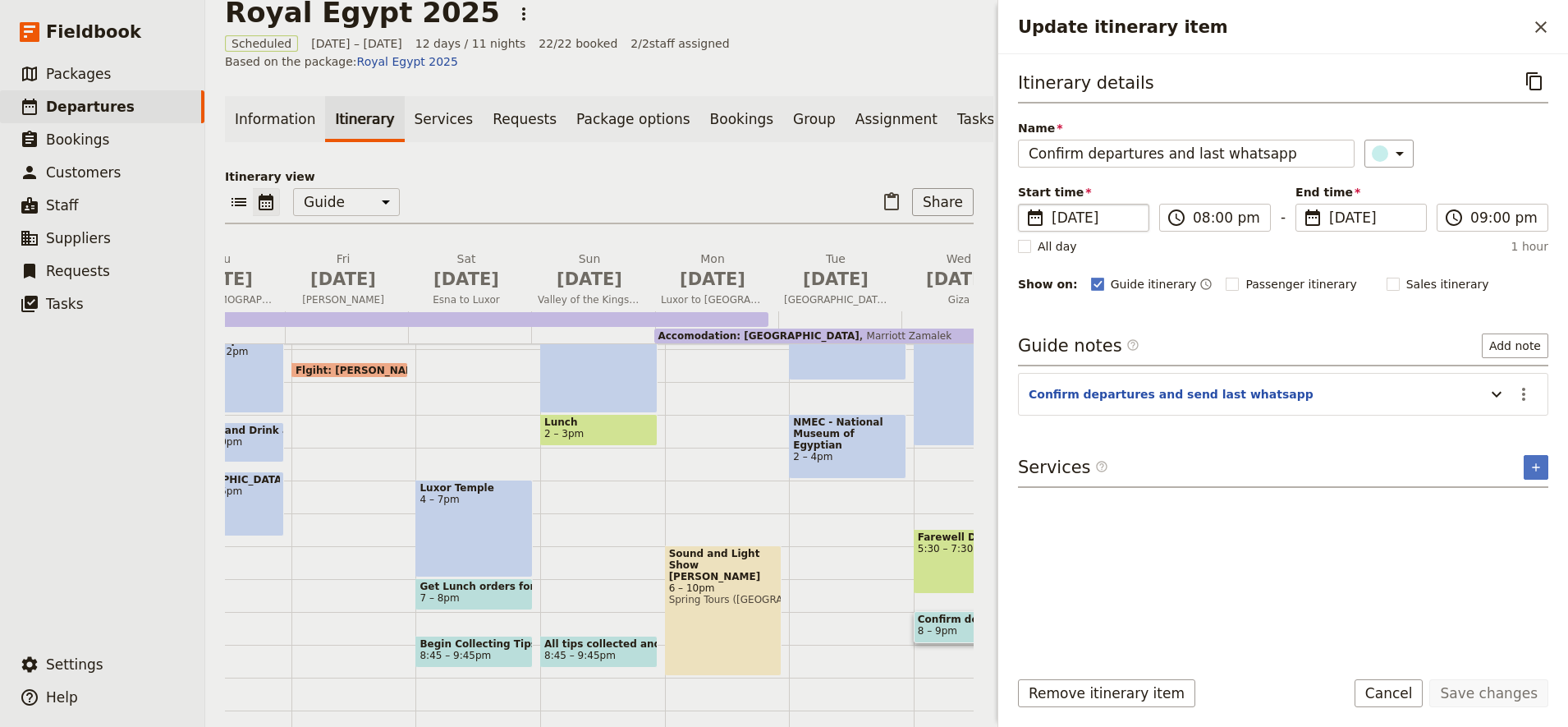
click at [1096, 222] on span "[DATE]" at bounding box center [1095, 217] width 87 height 20
click at [1025, 204] on input "[DATE]" at bounding box center [1024, 204] width 1 height 1
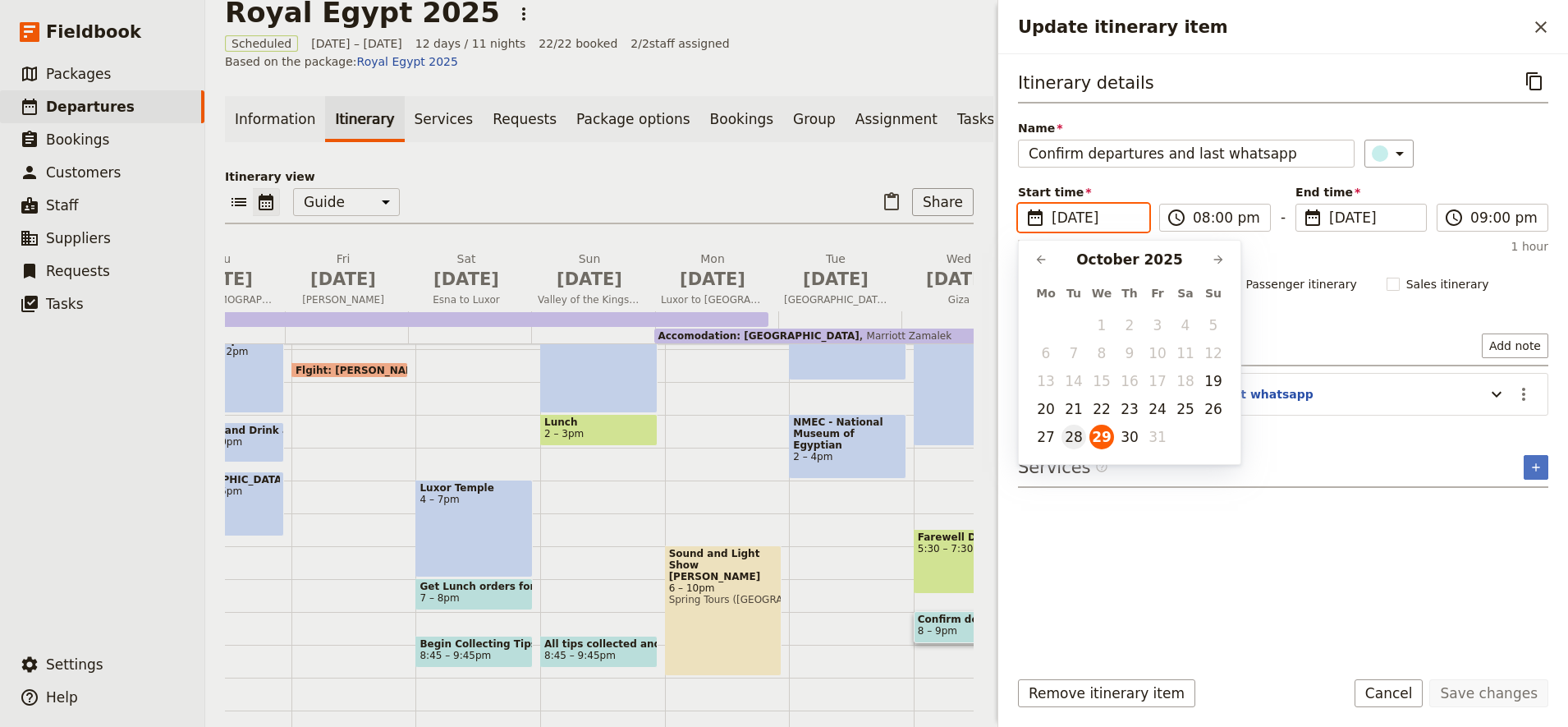
click at [1074, 437] on button "28" at bounding box center [1074, 437] width 24 height 24
type input "[DATE]"
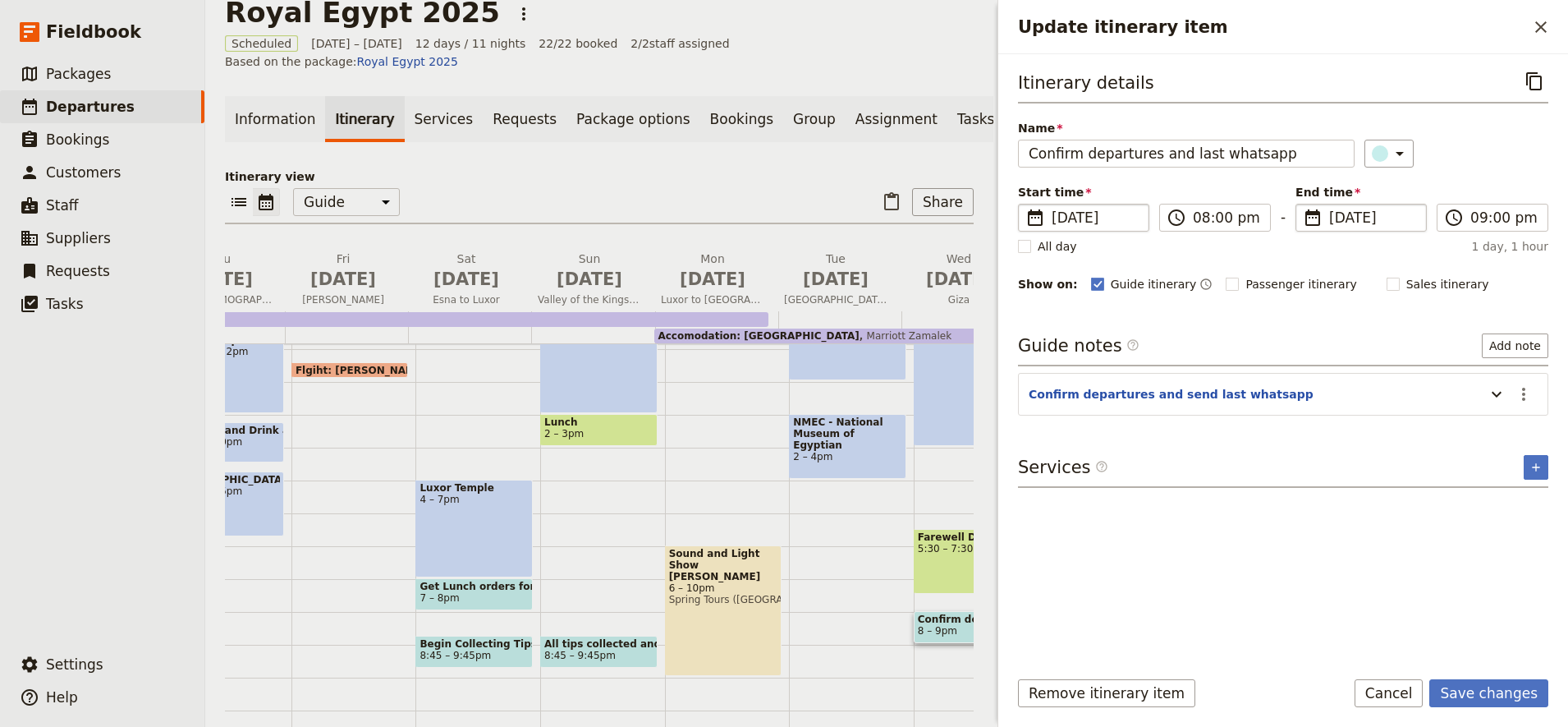
click at [1393, 217] on span "[DATE]" at bounding box center [1373, 217] width 87 height 20
click at [1303, 204] on input "[DATE]" at bounding box center [1302, 204] width 1 height 1
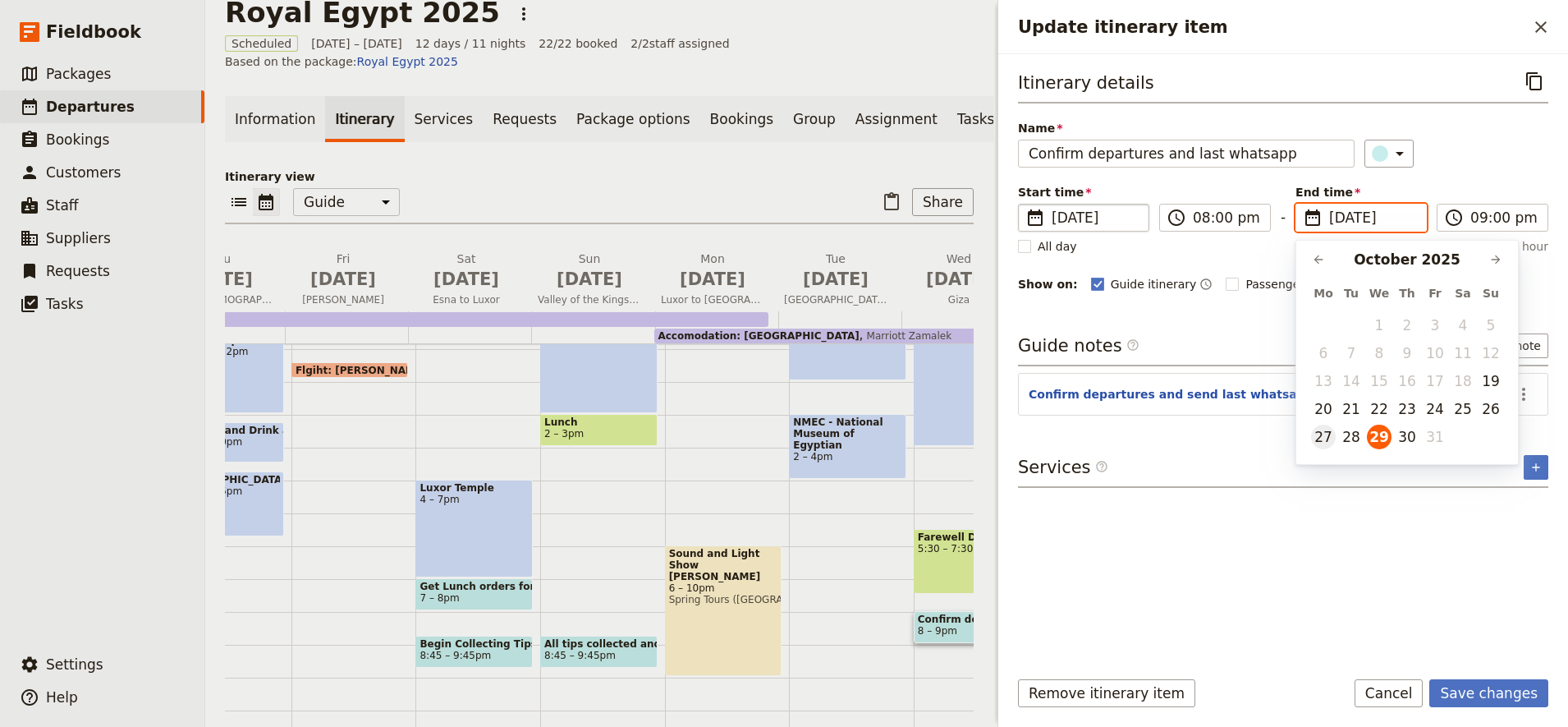
click at [1321, 441] on button "27" at bounding box center [1323, 437] width 24 height 24
type input "[DATE]"
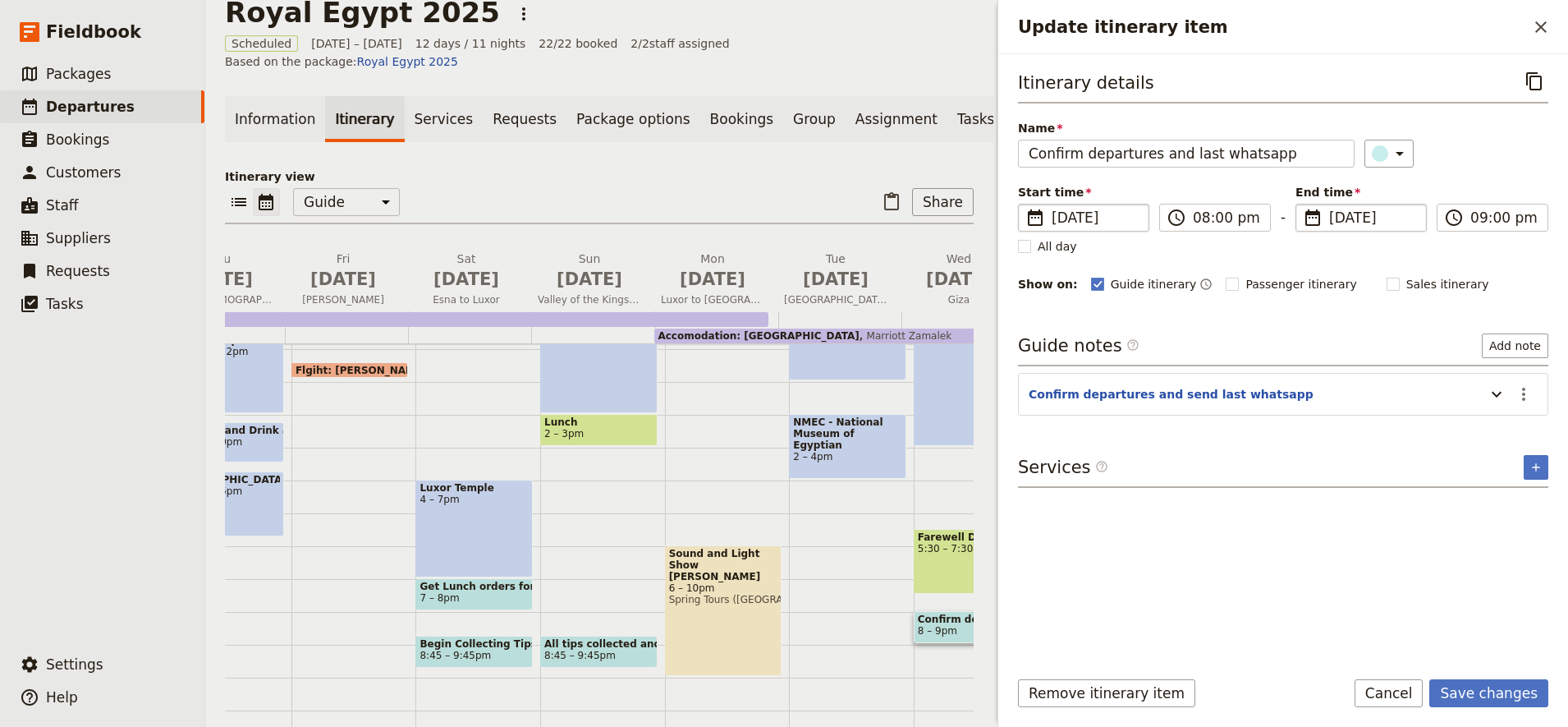
type input "[DATE]"
click at [1099, 215] on span "[DATE]" at bounding box center [1095, 217] width 87 height 20
click at [1025, 204] on input "[DATE]" at bounding box center [1024, 204] width 1 height 1
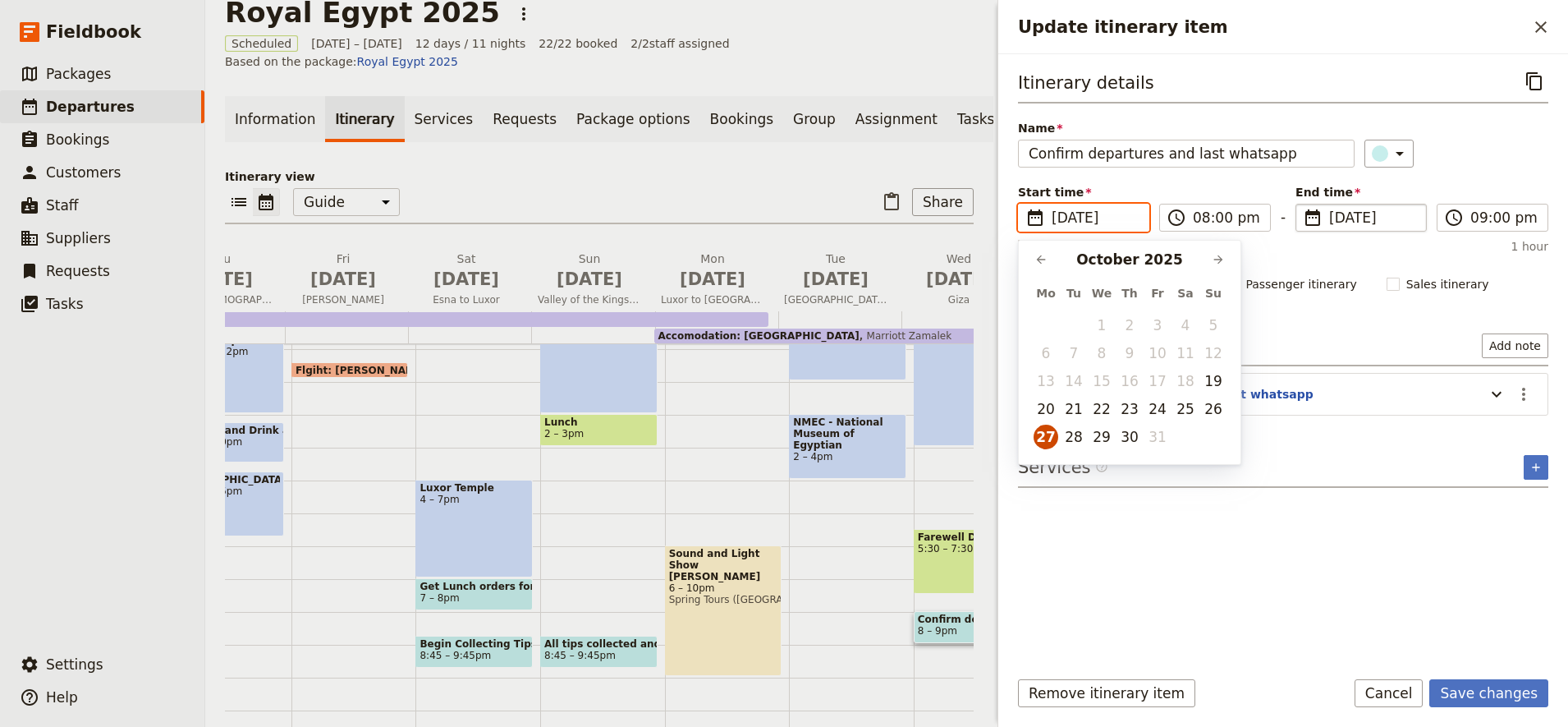
click at [1044, 433] on button "27" at bounding box center [1046, 437] width 24 height 24
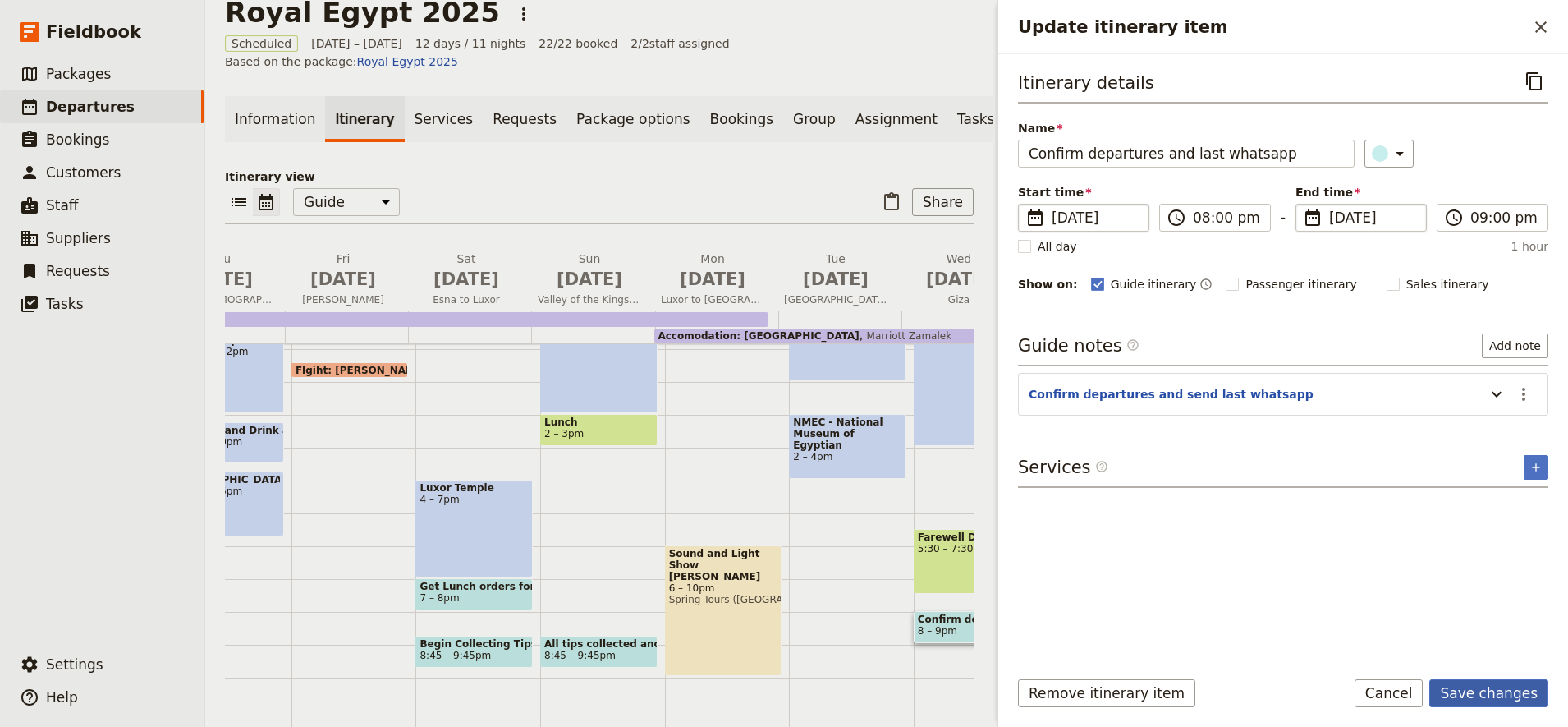
click at [1517, 695] on button "Save changes" at bounding box center [1488, 692] width 119 height 28
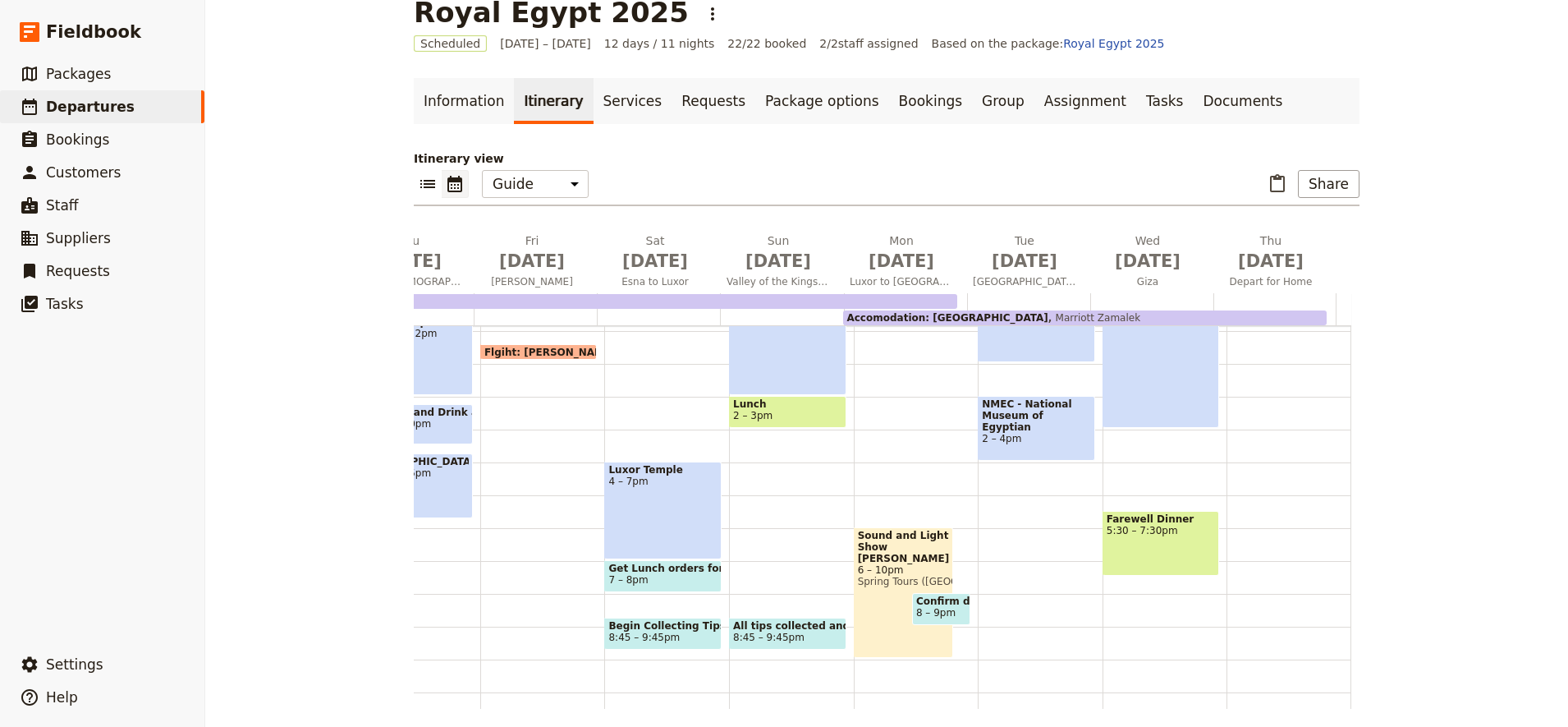
click at [925, 607] on span "8 – 9pm" at bounding box center [936, 612] width 40 height 11
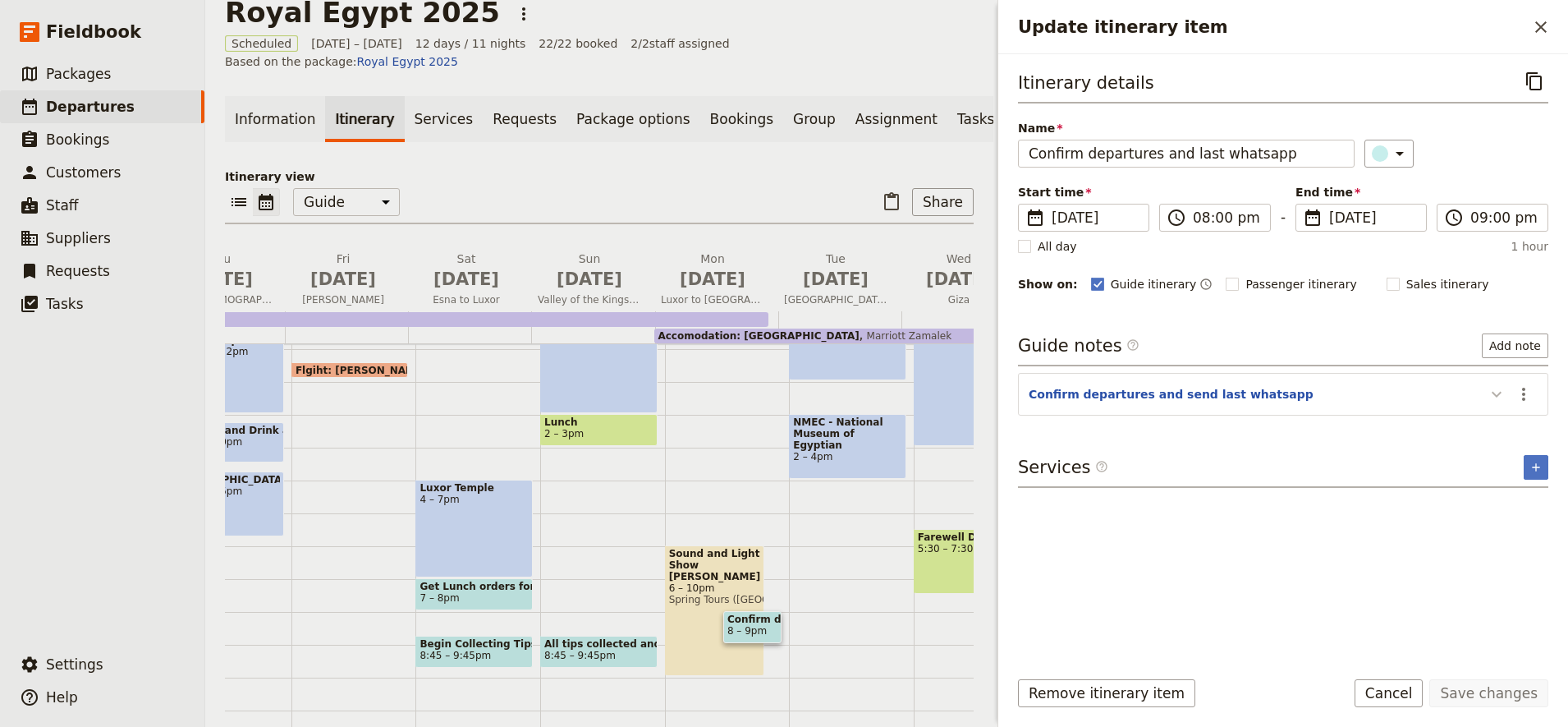
click at [1493, 400] on icon "Update itinerary item" at bounding box center [1496, 393] width 20 height 20
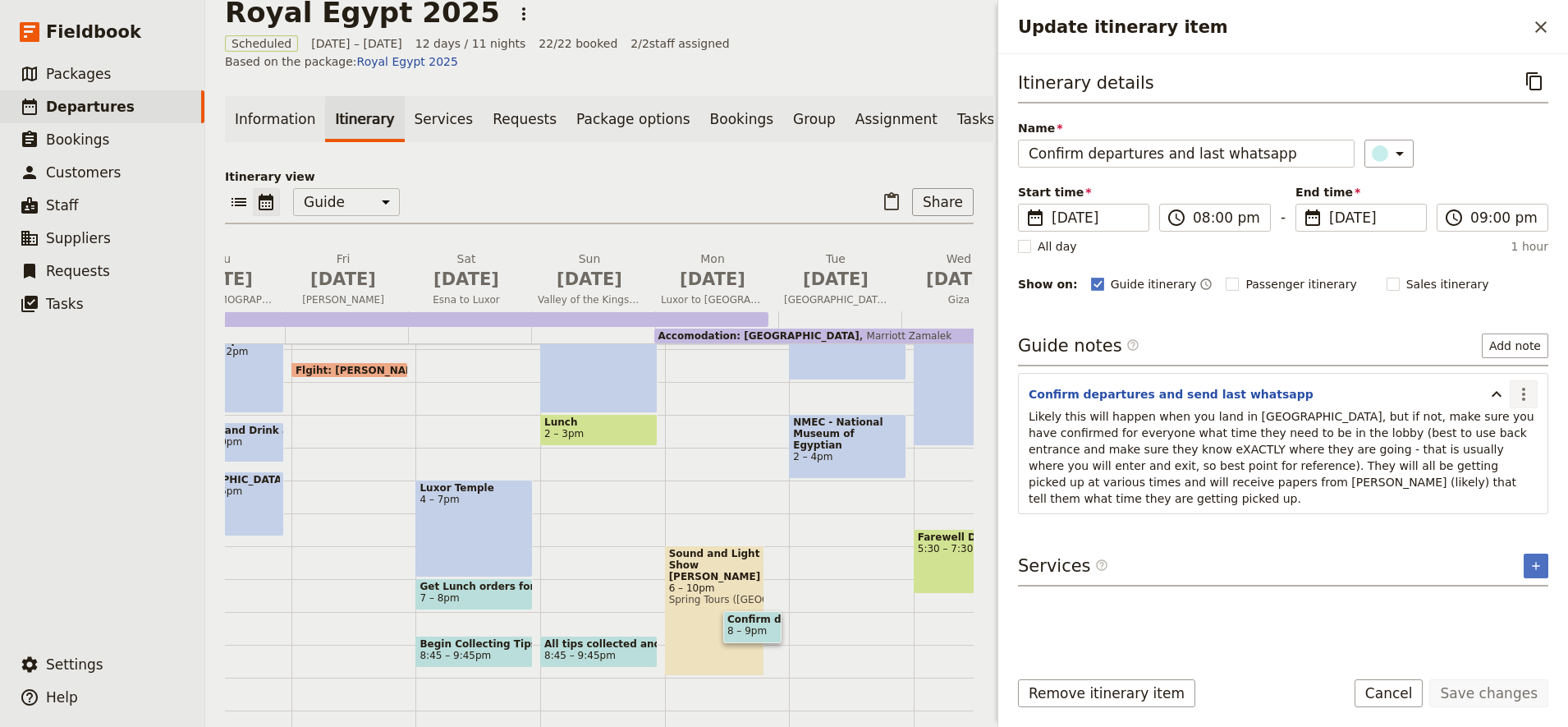
click at [1518, 392] on icon "Actions" at bounding box center [1523, 393] width 20 height 20
click at [1467, 431] on span "Edit note" at bounding box center [1476, 429] width 52 height 16
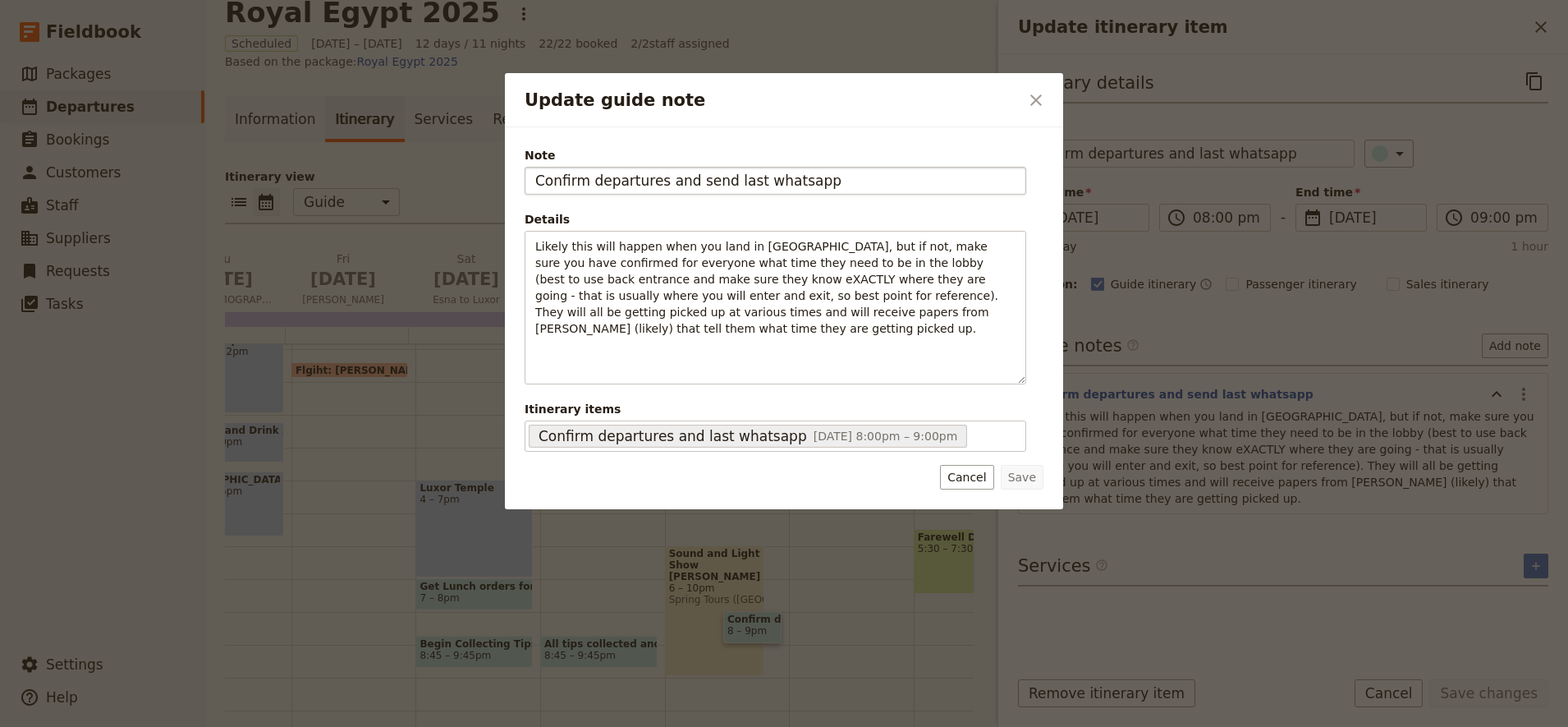
drag, startPoint x: 826, startPoint y: 184, endPoint x: 656, endPoint y: 178, distance: 170.1
click at [656, 178] on input "Confirm departures and send last whatsapp" at bounding box center [775, 181] width 501 height 28
type input "Confirm departures"
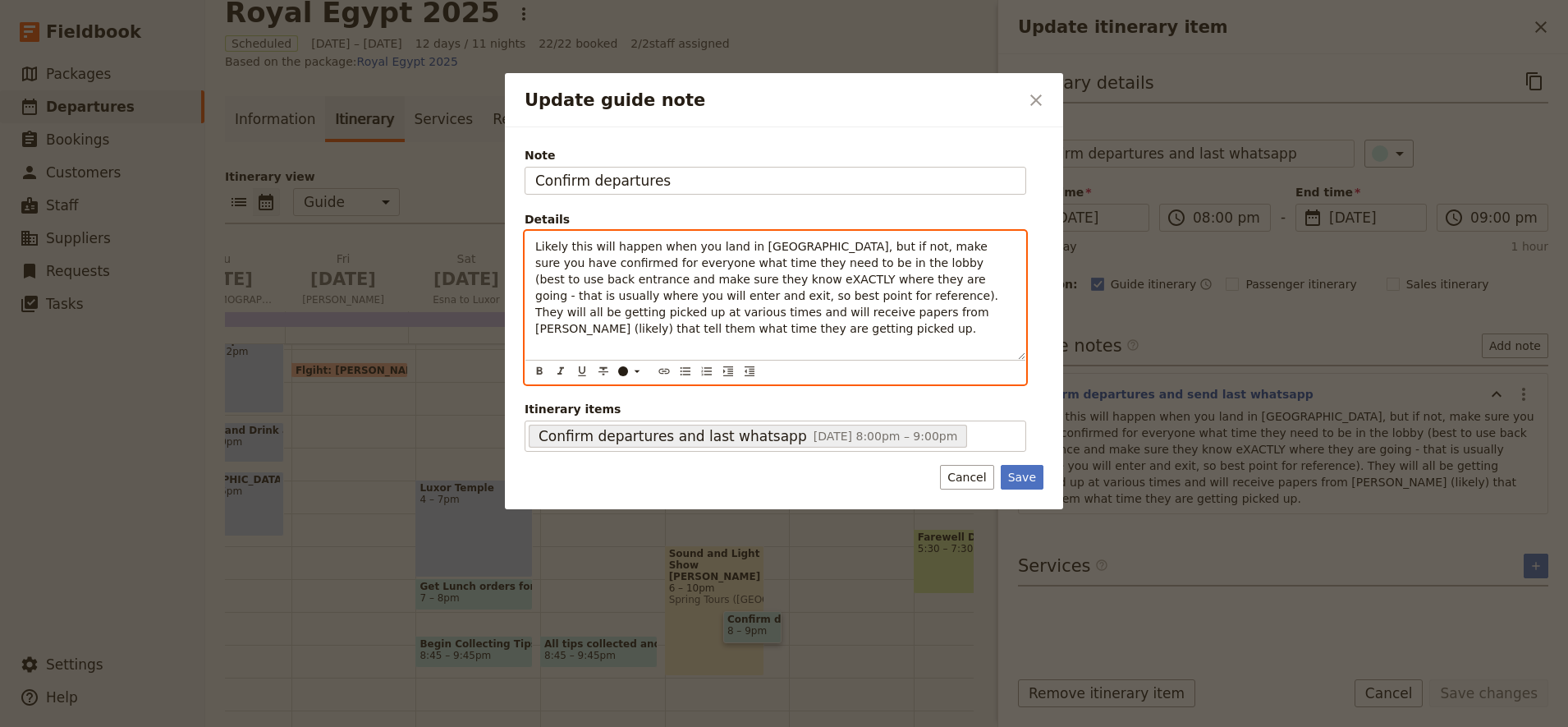
click at [765, 251] on span "Likely this will happen when you land in [GEOGRAPHIC_DATA], but if not, make su…" at bounding box center [768, 287] width 467 height 95
click at [718, 294] on span "Likely this will happen when you land in [GEOGRAPHIC_DATA] and are waiting on t…" at bounding box center [776, 295] width 483 height 112
click at [782, 331] on p "Likely this will happen when you land in [GEOGRAPHIC_DATA] and are waiting on t…" at bounding box center [775, 295] width 481 height 115
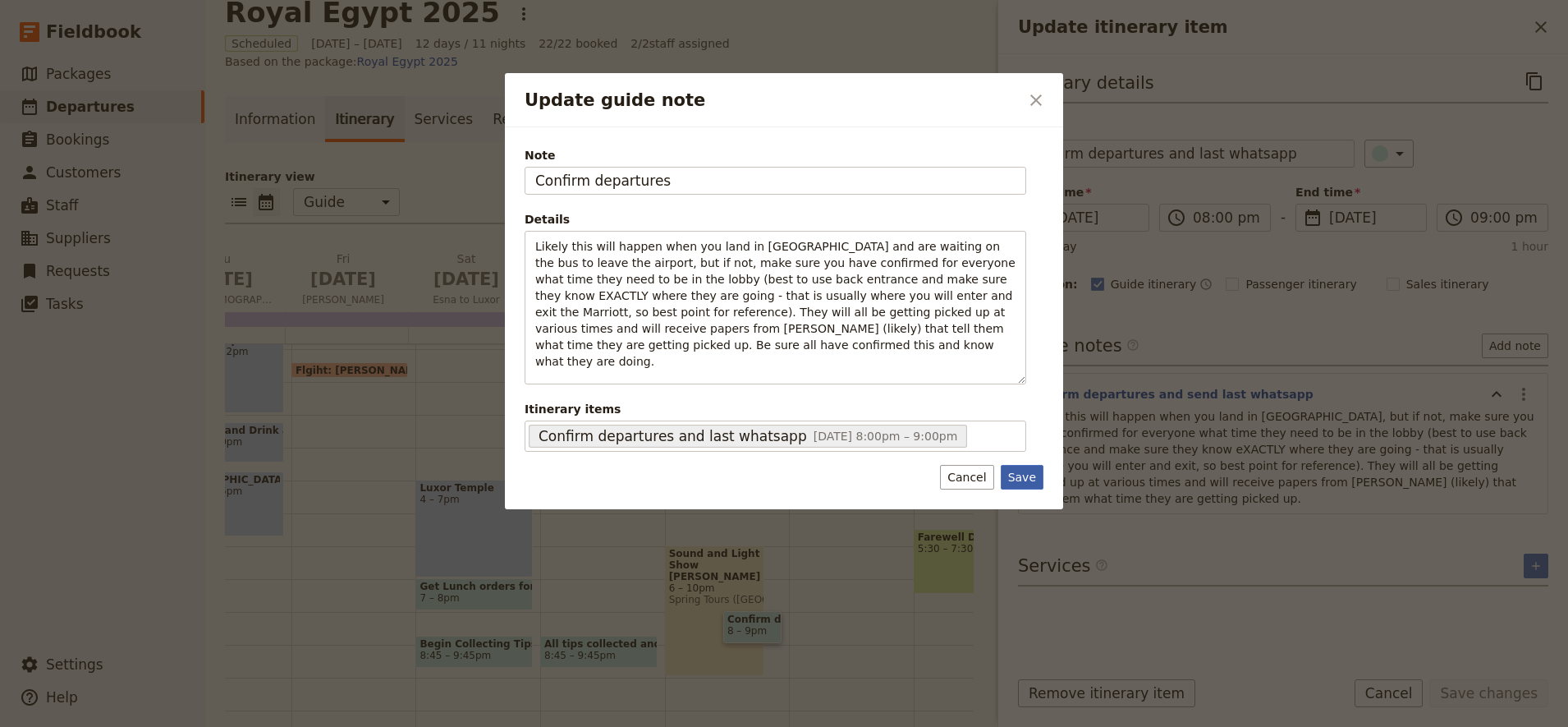
click at [1021, 487] on button "Save" at bounding box center [1022, 477] width 42 height 24
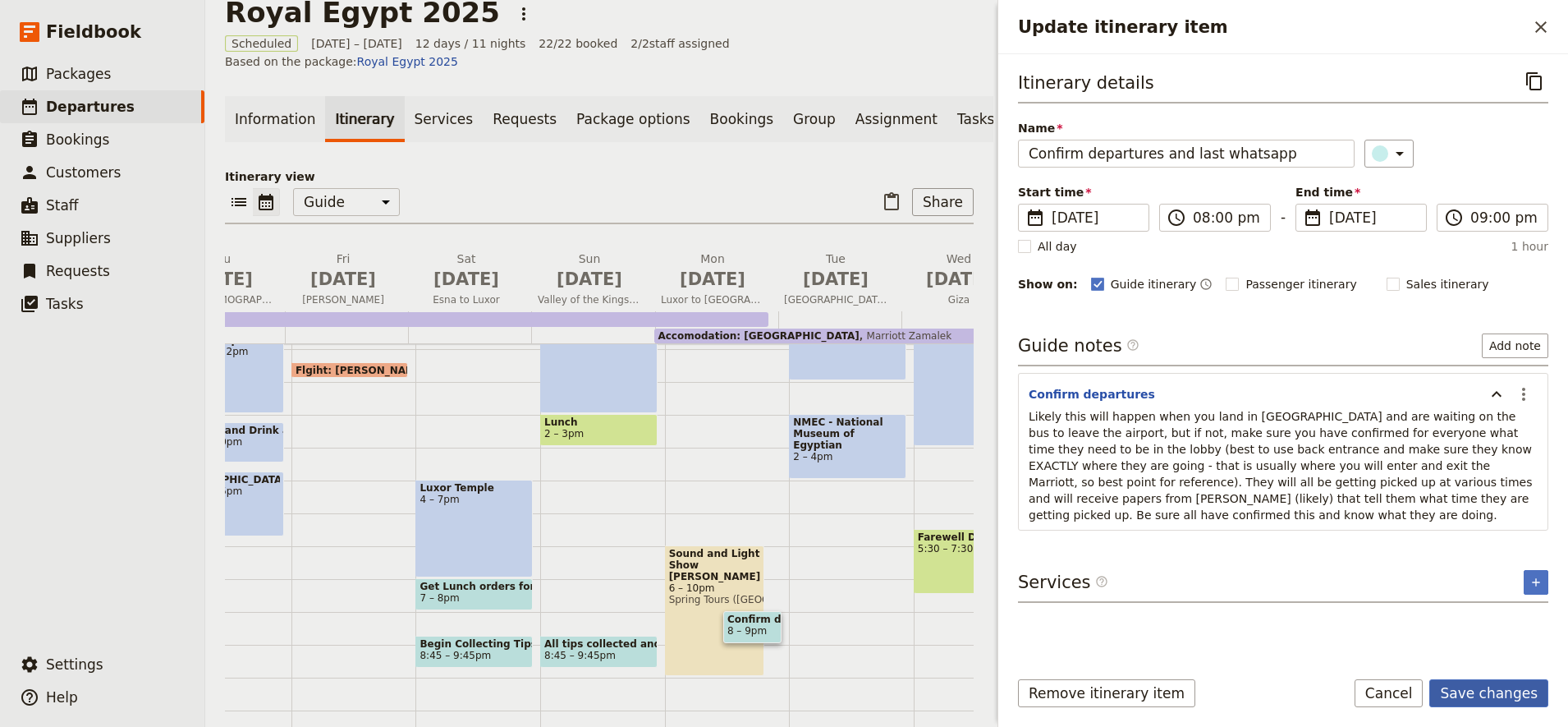
click at [1496, 693] on button "Save changes" at bounding box center [1488, 692] width 119 height 28
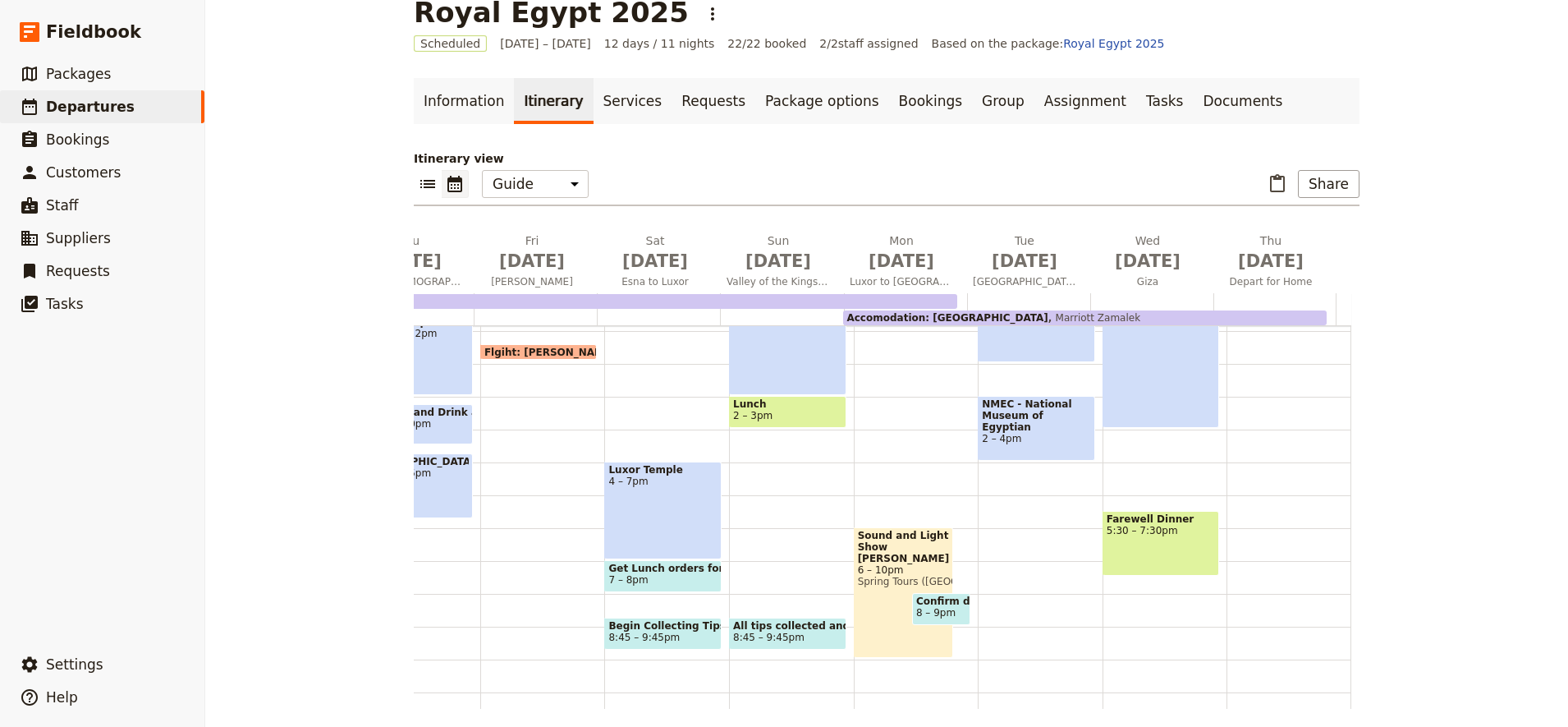
click at [1123, 594] on div "[GEOGRAPHIC_DATA] 10am – 3pm Farewell Dinner 5:30 – 7:30pm" at bounding box center [1164, 331] width 124 height 788
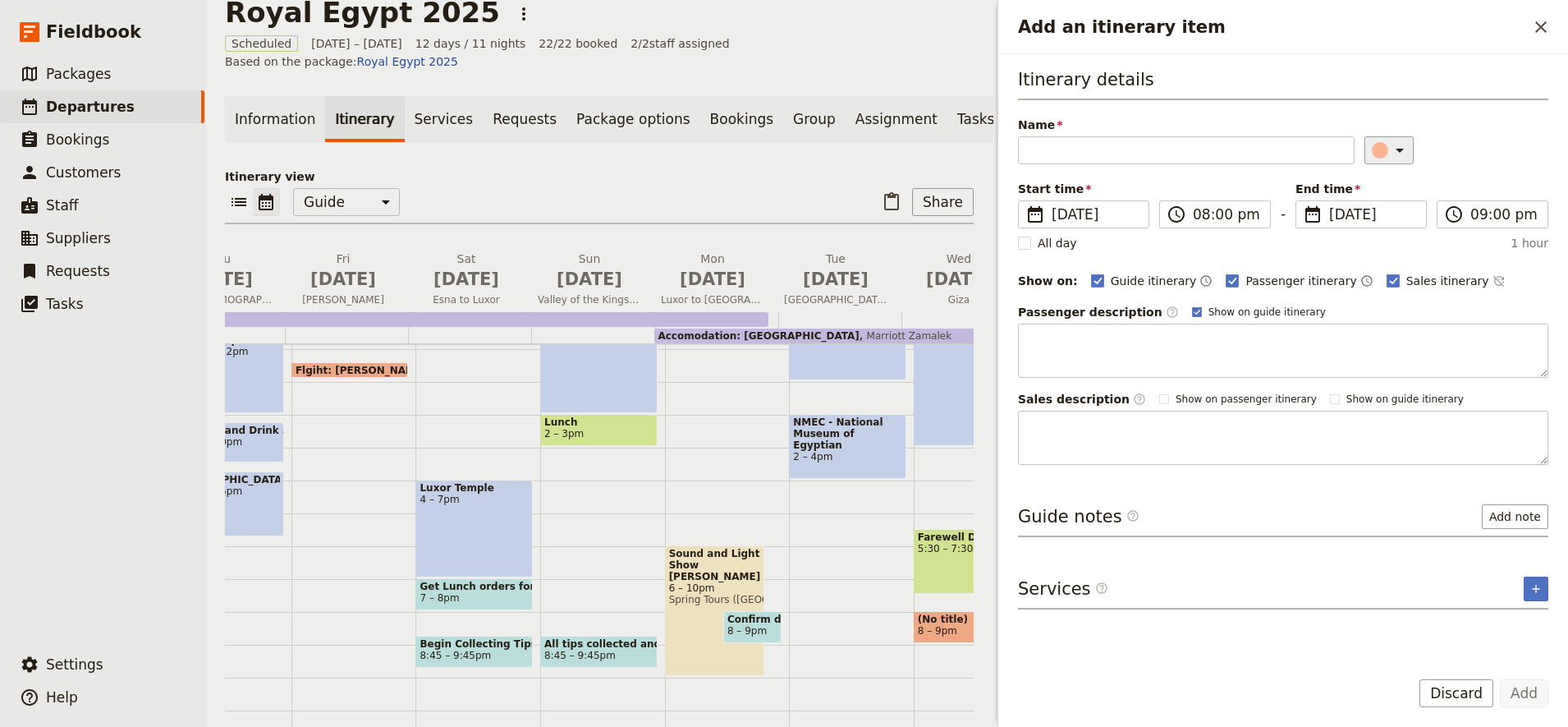
click at [1396, 150] on icon "Add an itinerary item" at bounding box center [1399, 150] width 20 height 20
click at [1386, 196] on div "button" at bounding box center [1388, 204] width 16 height 16
click at [1129, 156] on input "Name" at bounding box center [1186, 150] width 336 height 28
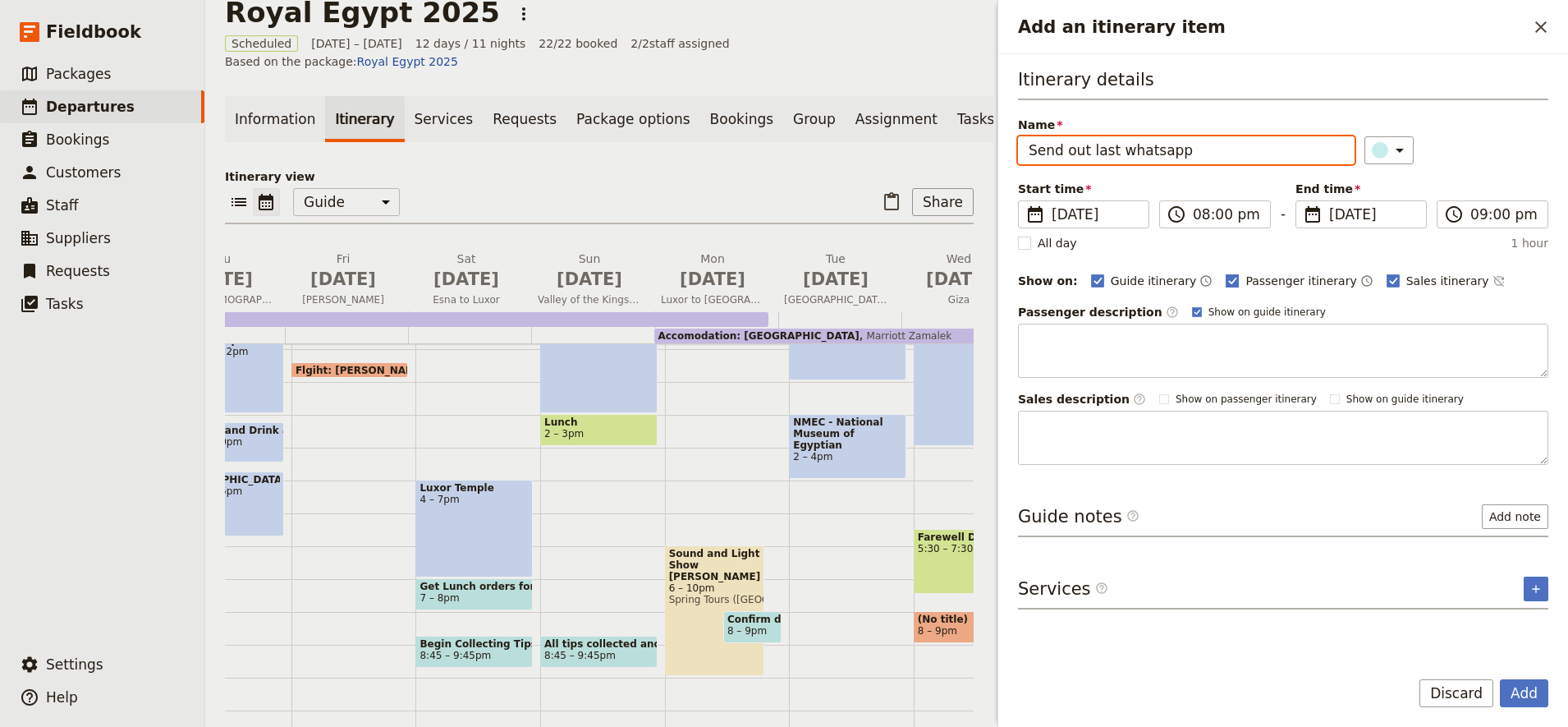
type input "Send out last whatsapp"
click at [1227, 278] on rect "Add an itinerary item" at bounding box center [1233, 280] width 12 height 12
click at [1225, 272] on input "Passenger itinerary" at bounding box center [1225, 271] width 1 height 1
checkbox input "false"
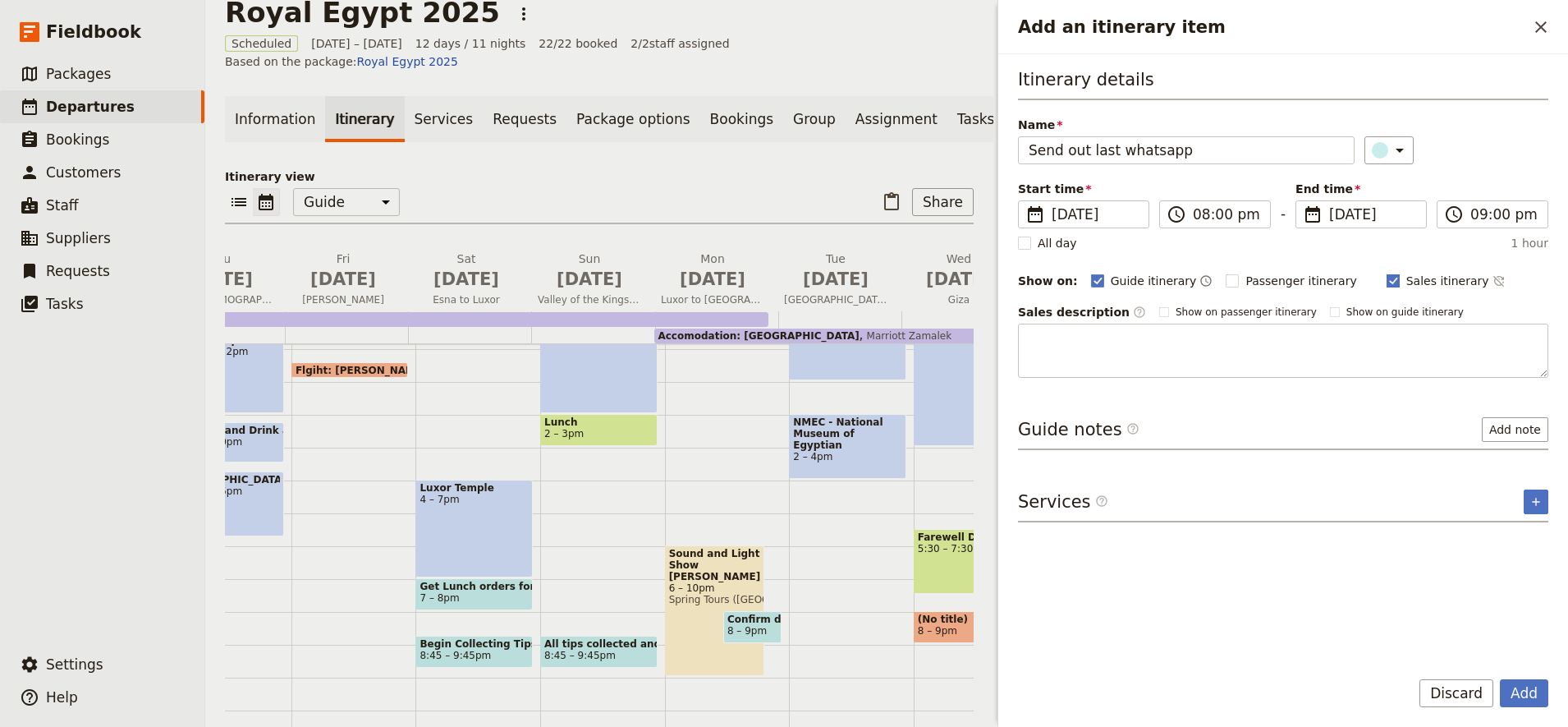
click at [1389, 282] on polygon "Add an itinerary item" at bounding box center [1393, 279] width 8 height 9
click at [1386, 272] on input "Sales itinerary" at bounding box center [1386, 271] width 1 height 1
checkbox input "false"
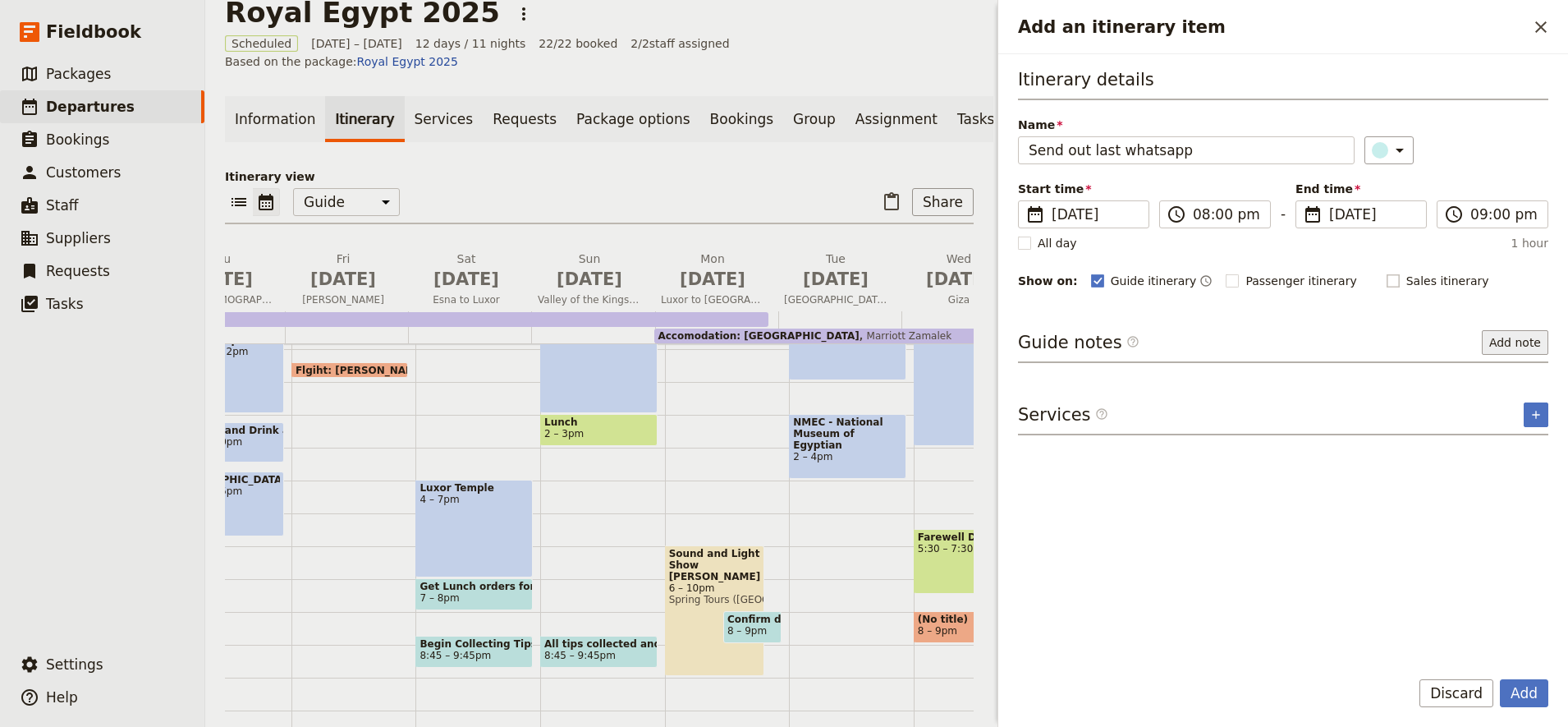
click at [1507, 350] on button "Add note" at bounding box center [1514, 342] width 67 height 24
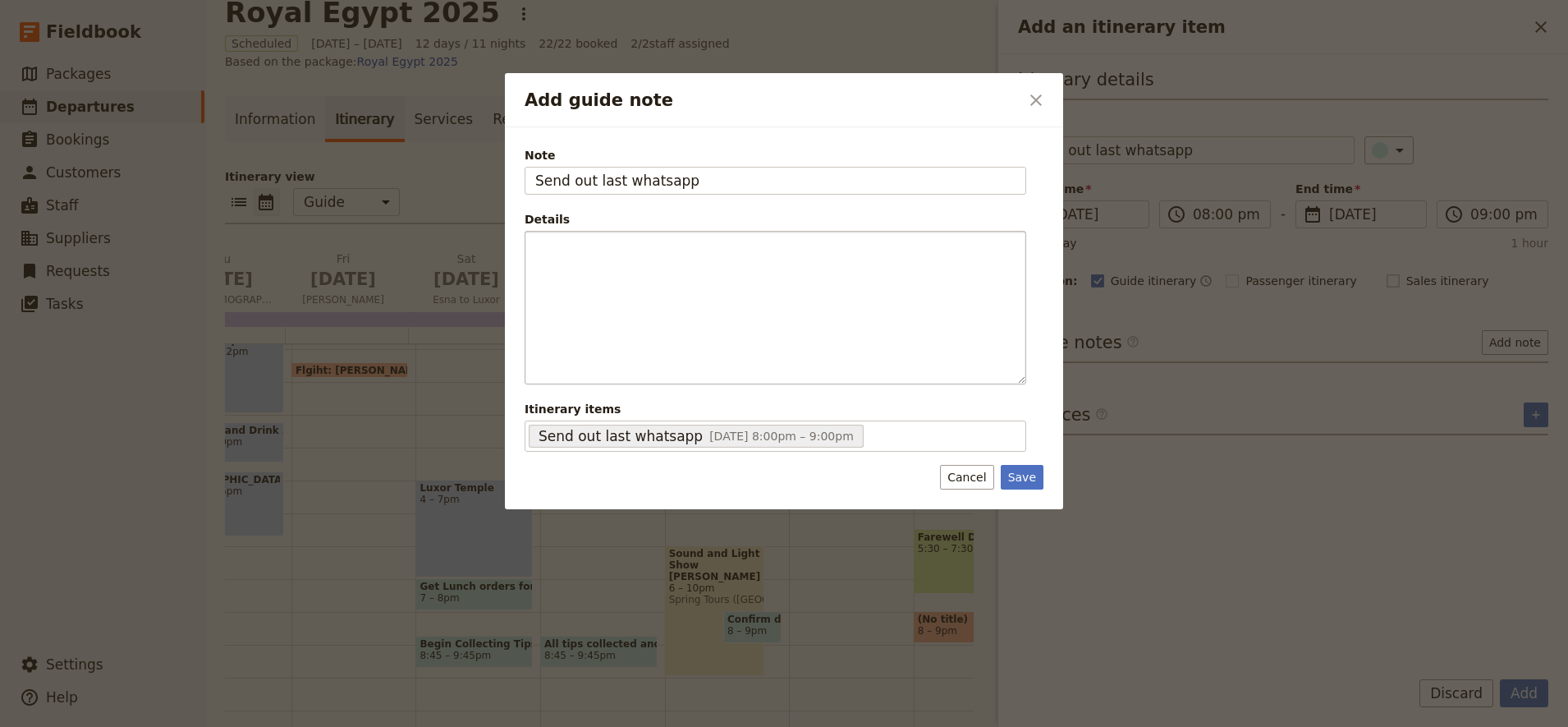
type input "Send out last whatsapp"
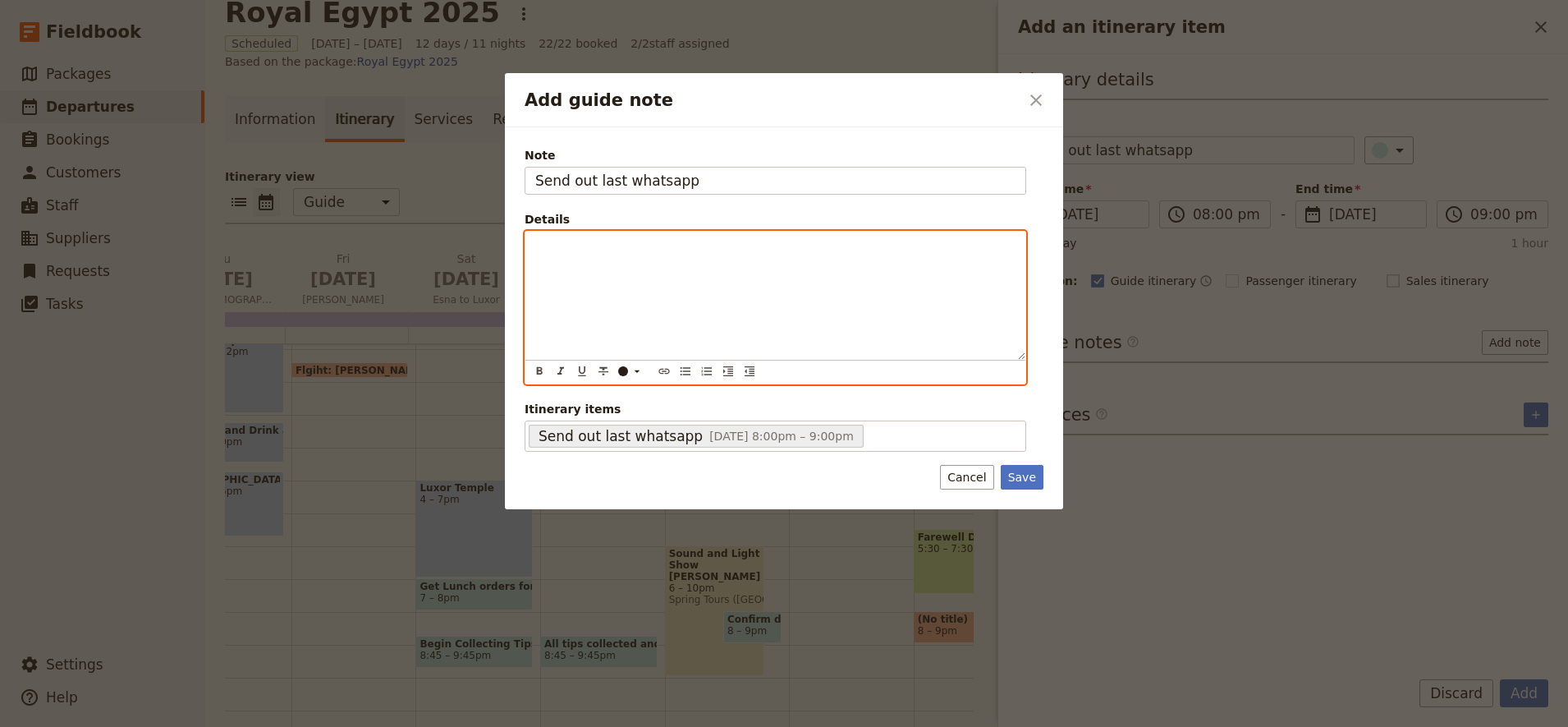
click at [583, 264] on div "Add guide note" at bounding box center [775, 296] width 500 height 128
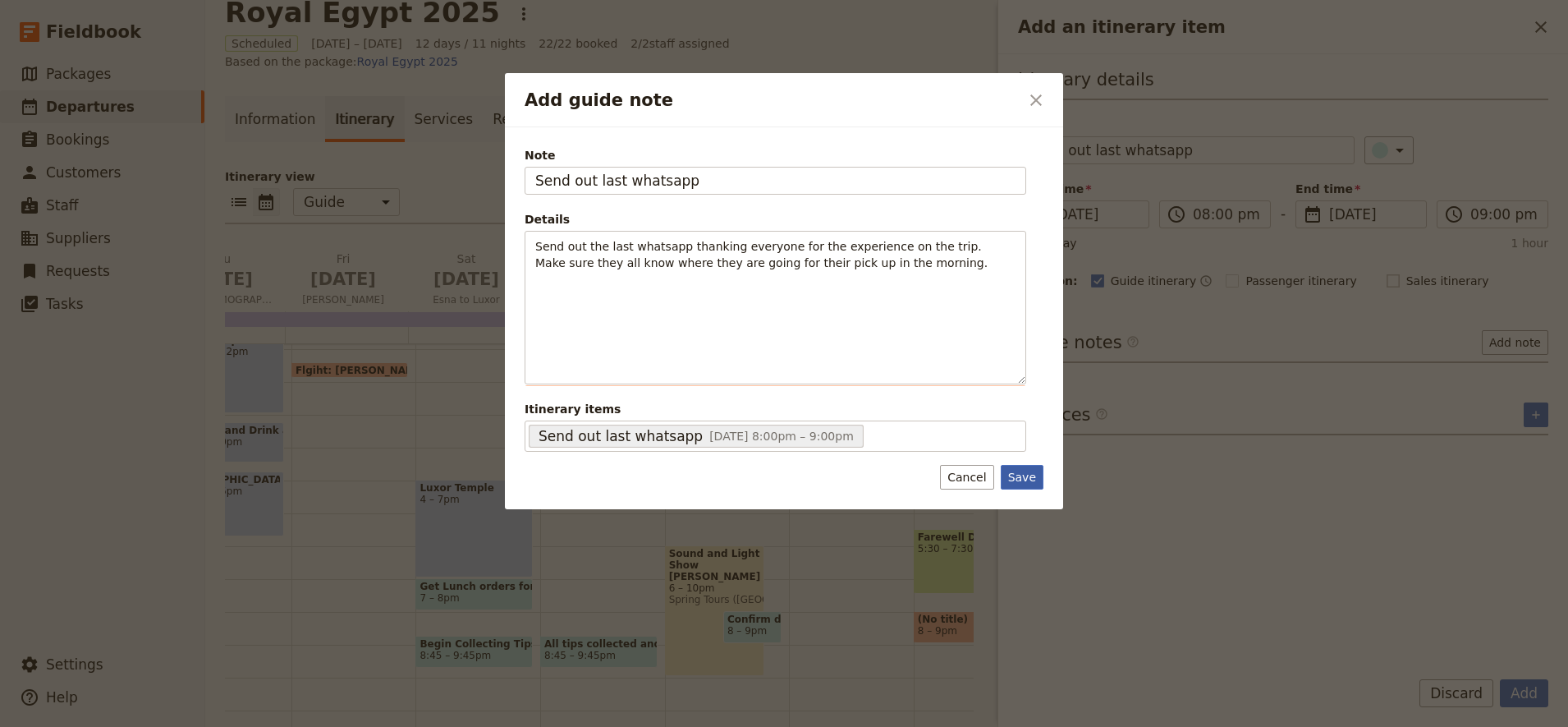
click at [1029, 481] on button "Save" at bounding box center [1022, 477] width 42 height 24
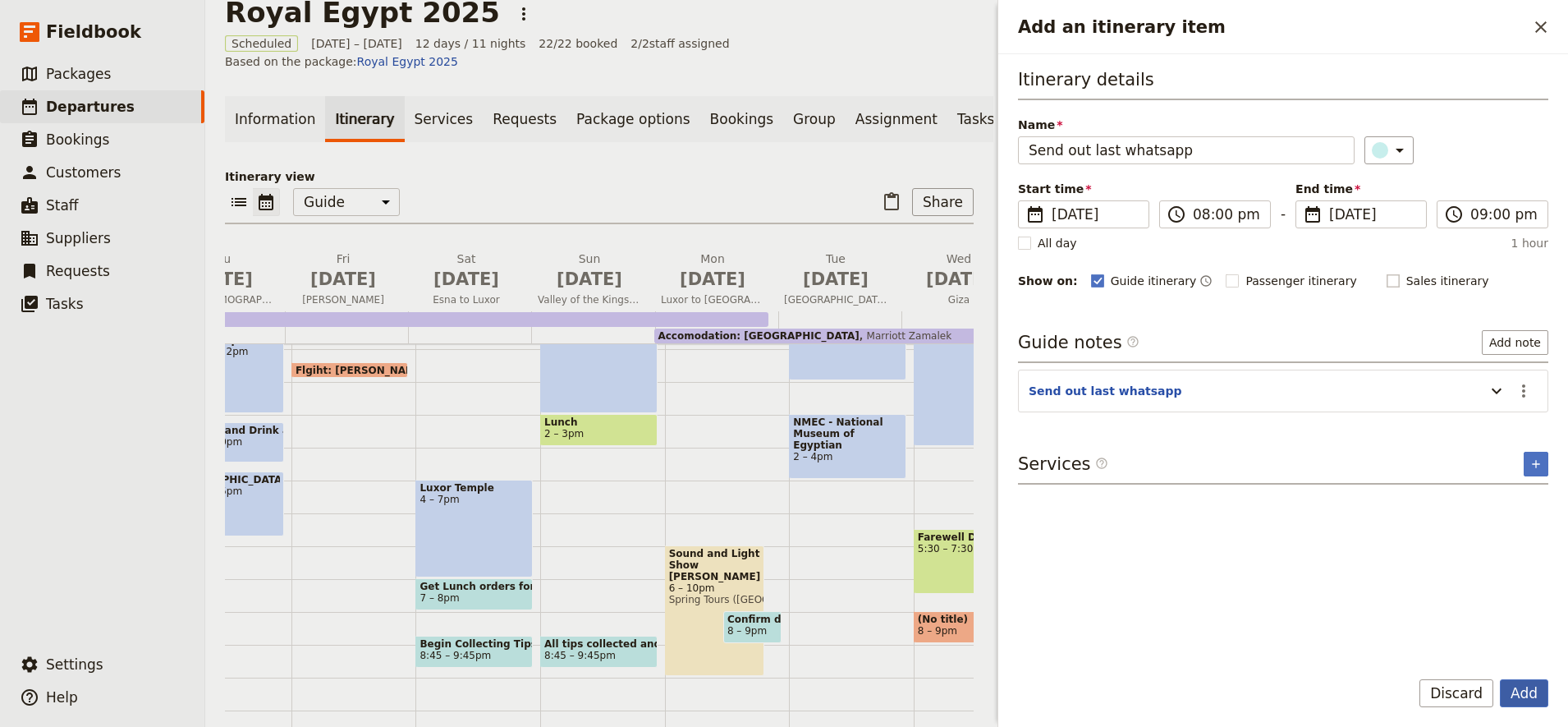
click at [1524, 698] on button "Add" at bounding box center [1524, 692] width 48 height 28
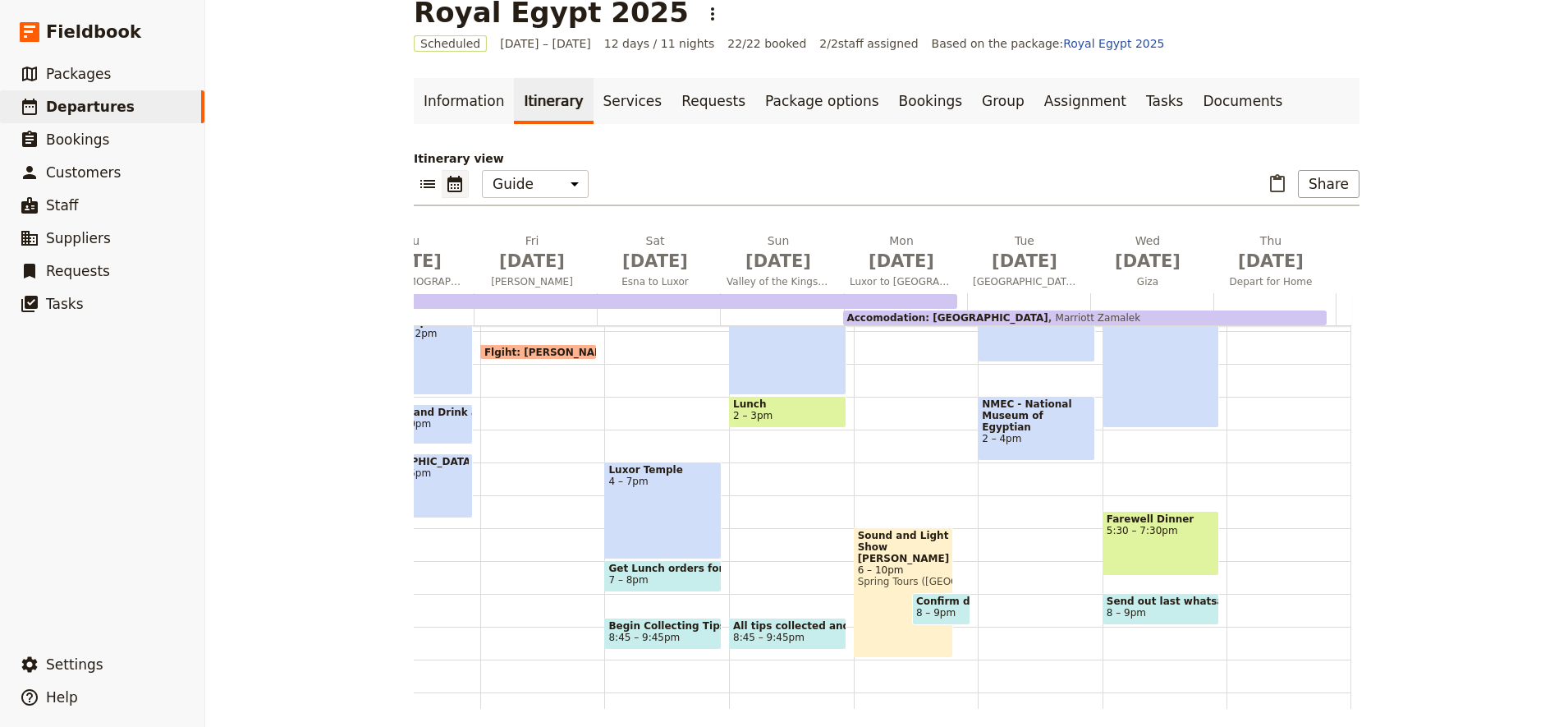
click at [1157, 532] on span "5:30 – 7:30pm" at bounding box center [1161, 530] width 109 height 11
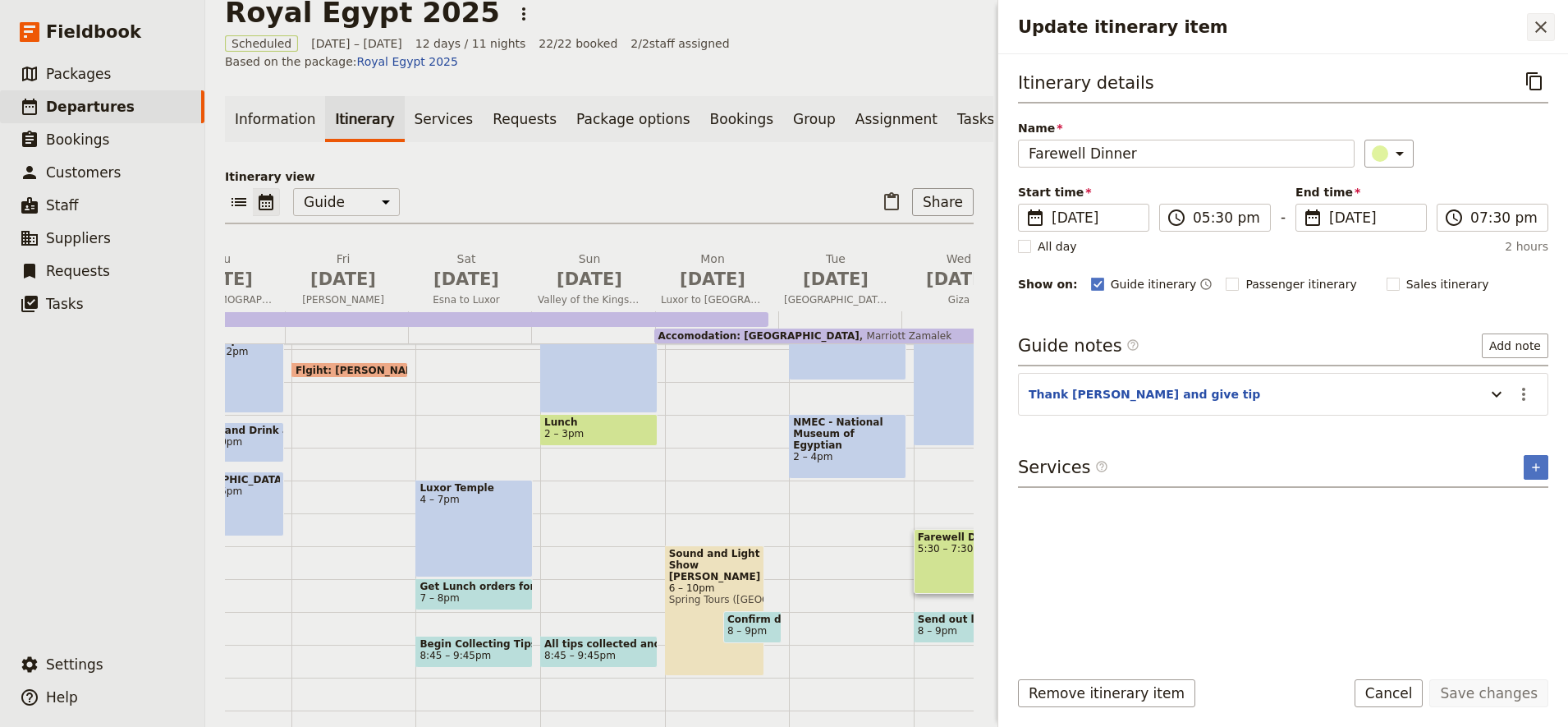
click at [1546, 21] on icon "Close drawer" at bounding box center [1540, 27] width 20 height 20
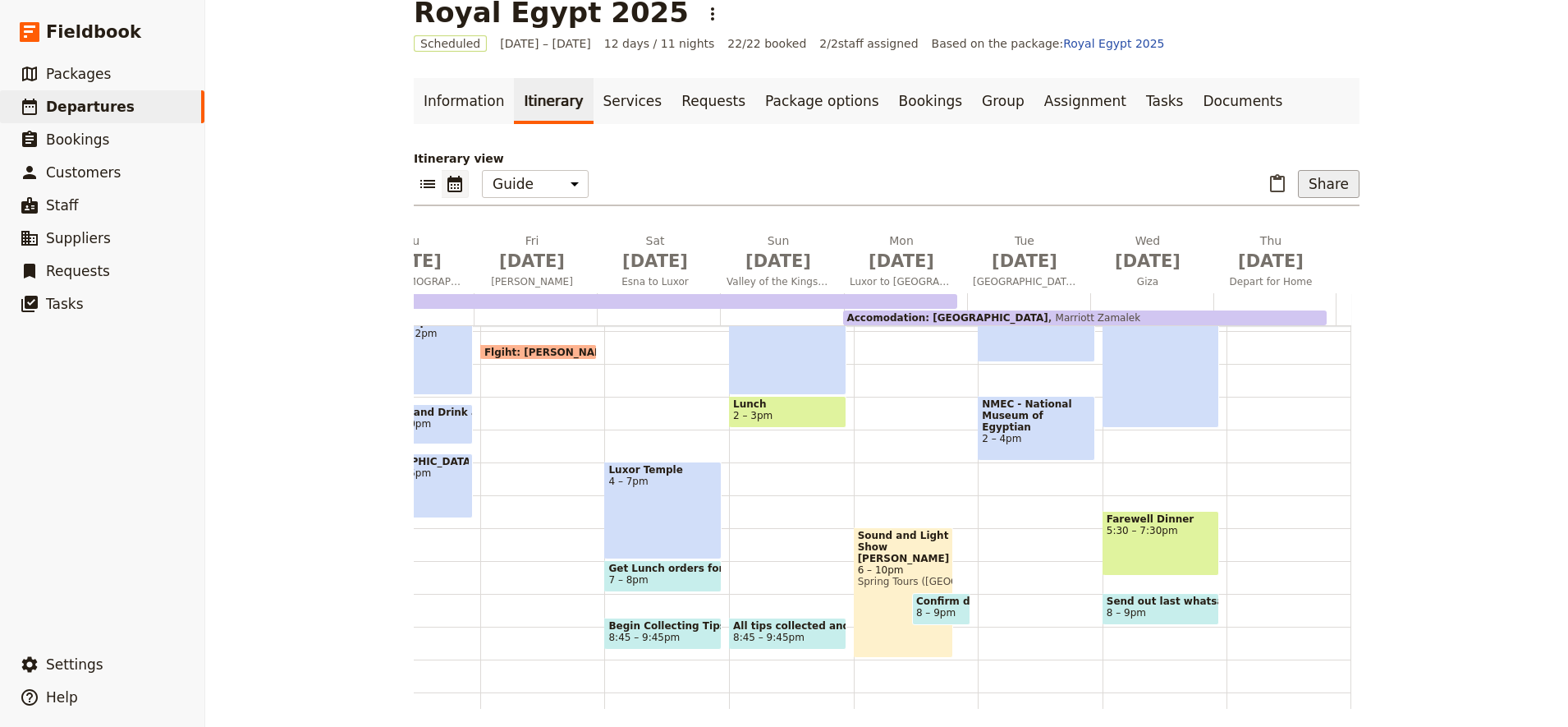
click at [1311, 188] on button "Share" at bounding box center [1329, 184] width 61 height 28
click at [1293, 215] on span "Guide itinerary" at bounding box center [1273, 220] width 86 height 16
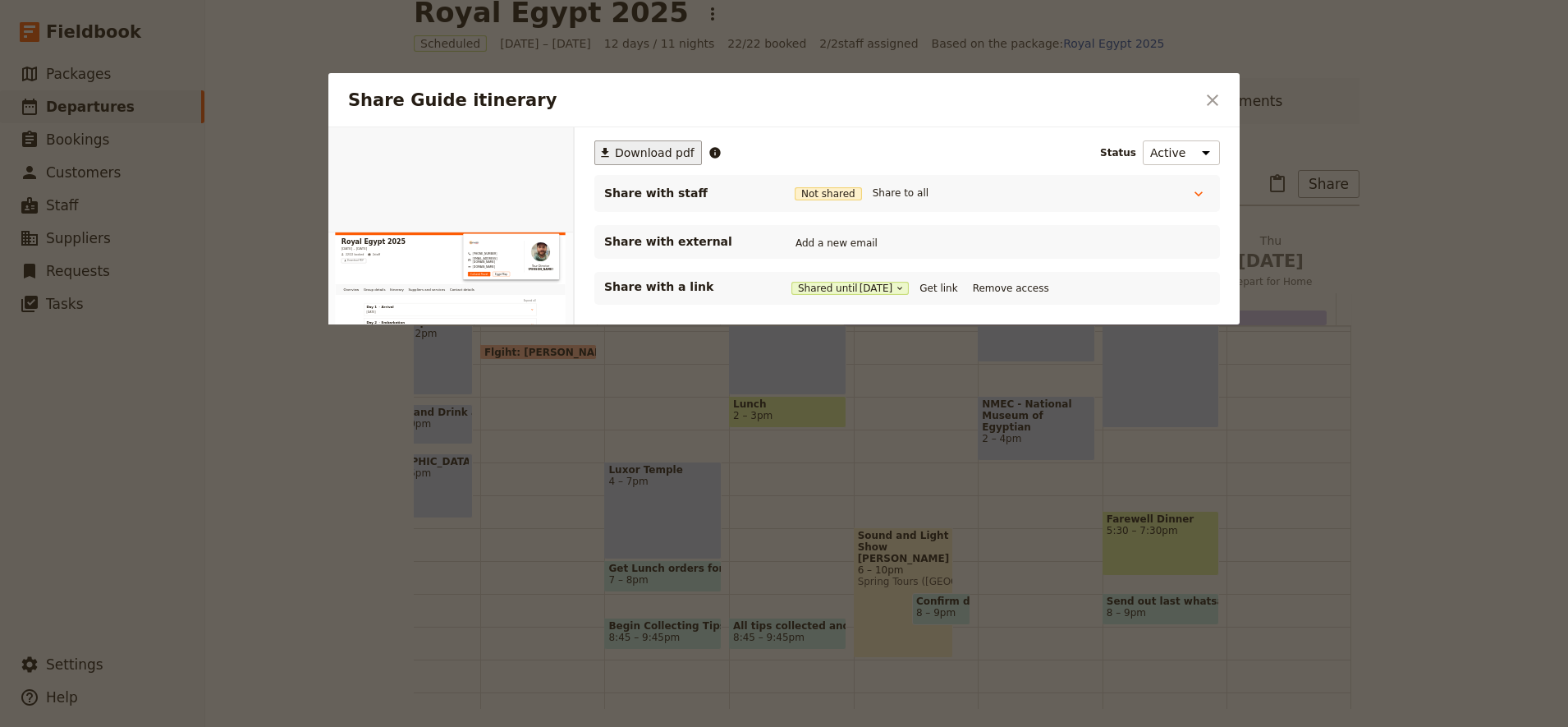
click at [628, 163] on button "​ Download pdf" at bounding box center [648, 152] width 107 height 24
